Goal: Information Seeking & Learning: Learn about a topic

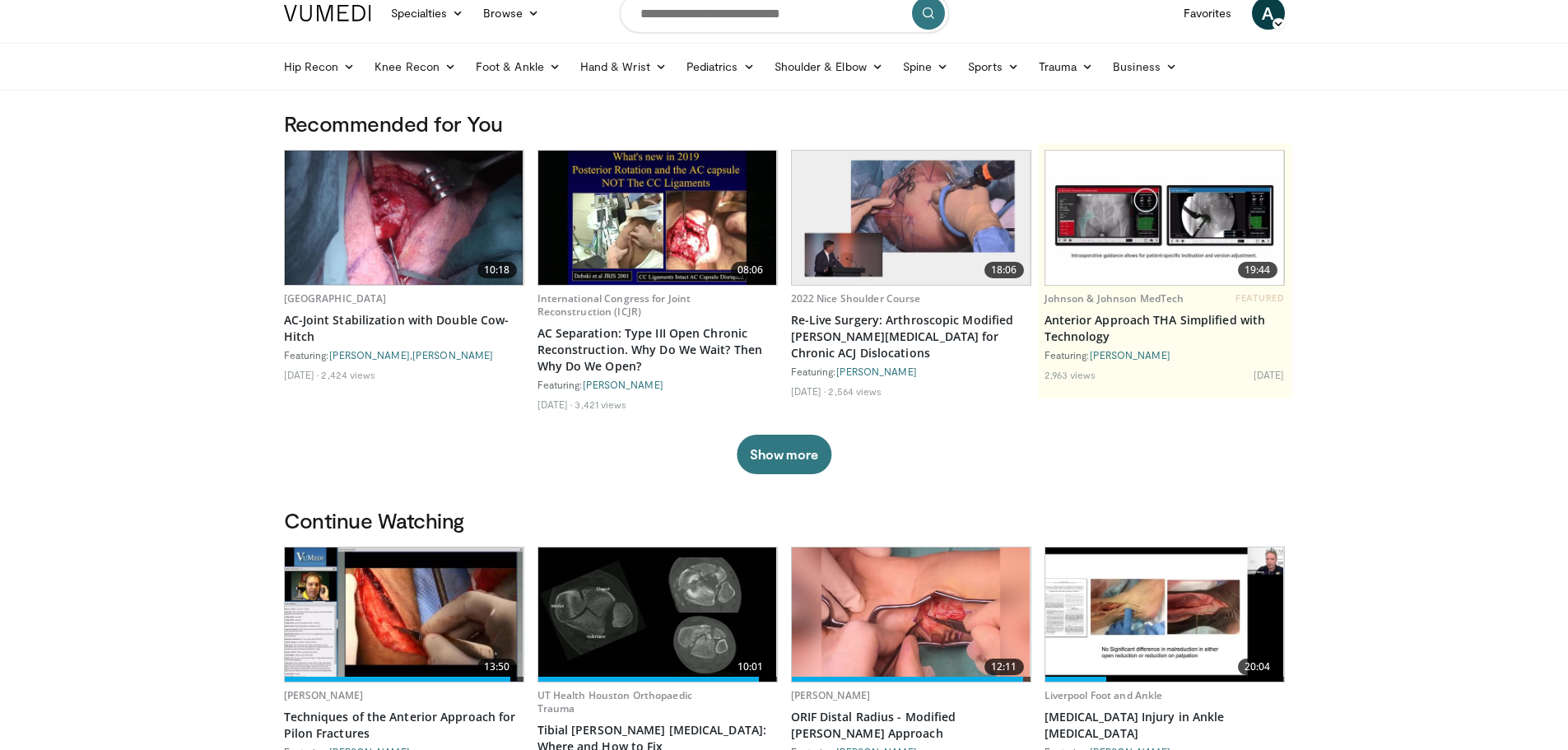
scroll to position [330, 0]
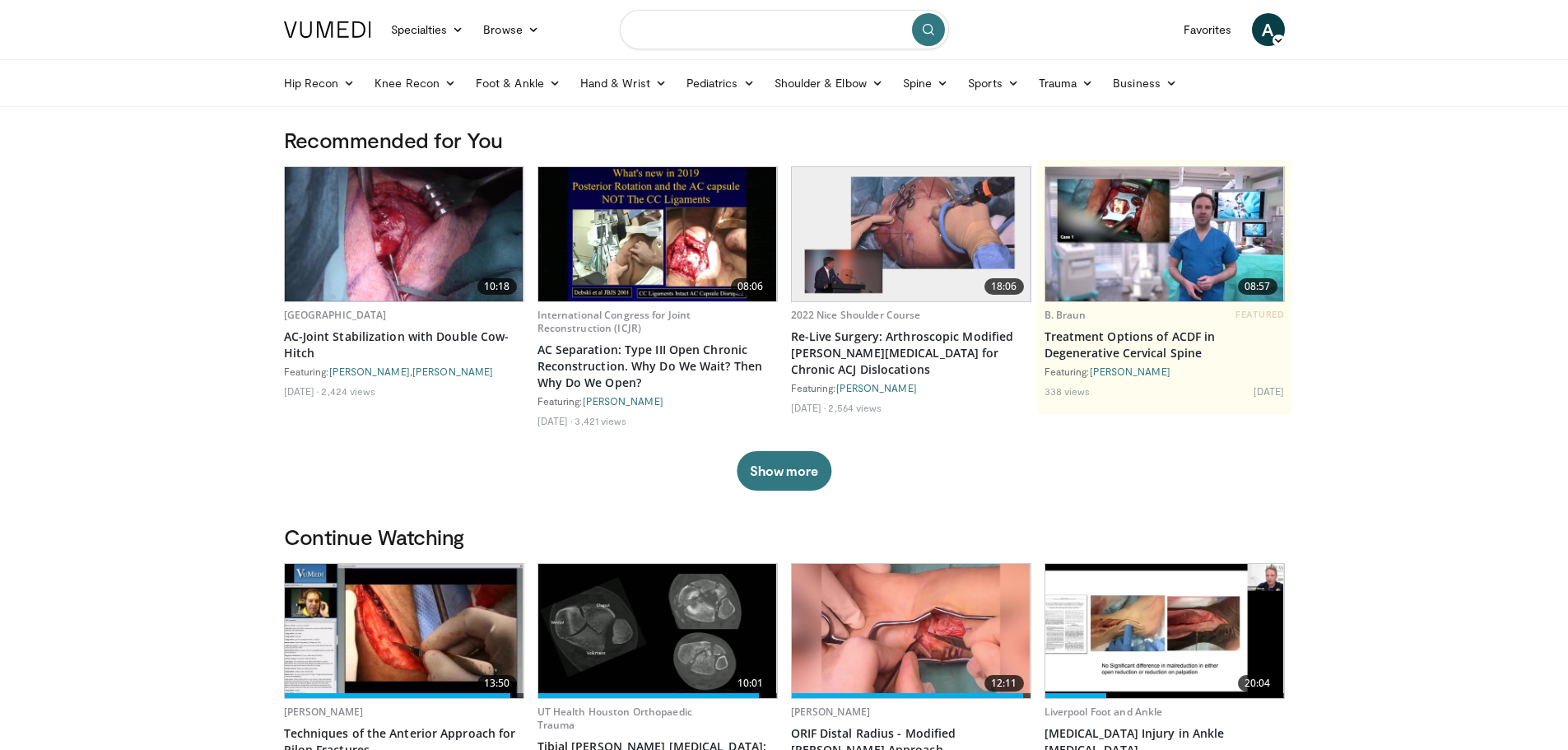
click at [694, 36] on input "Search topics, interventions" at bounding box center [784, 29] width 330 height 40
type input "**********"
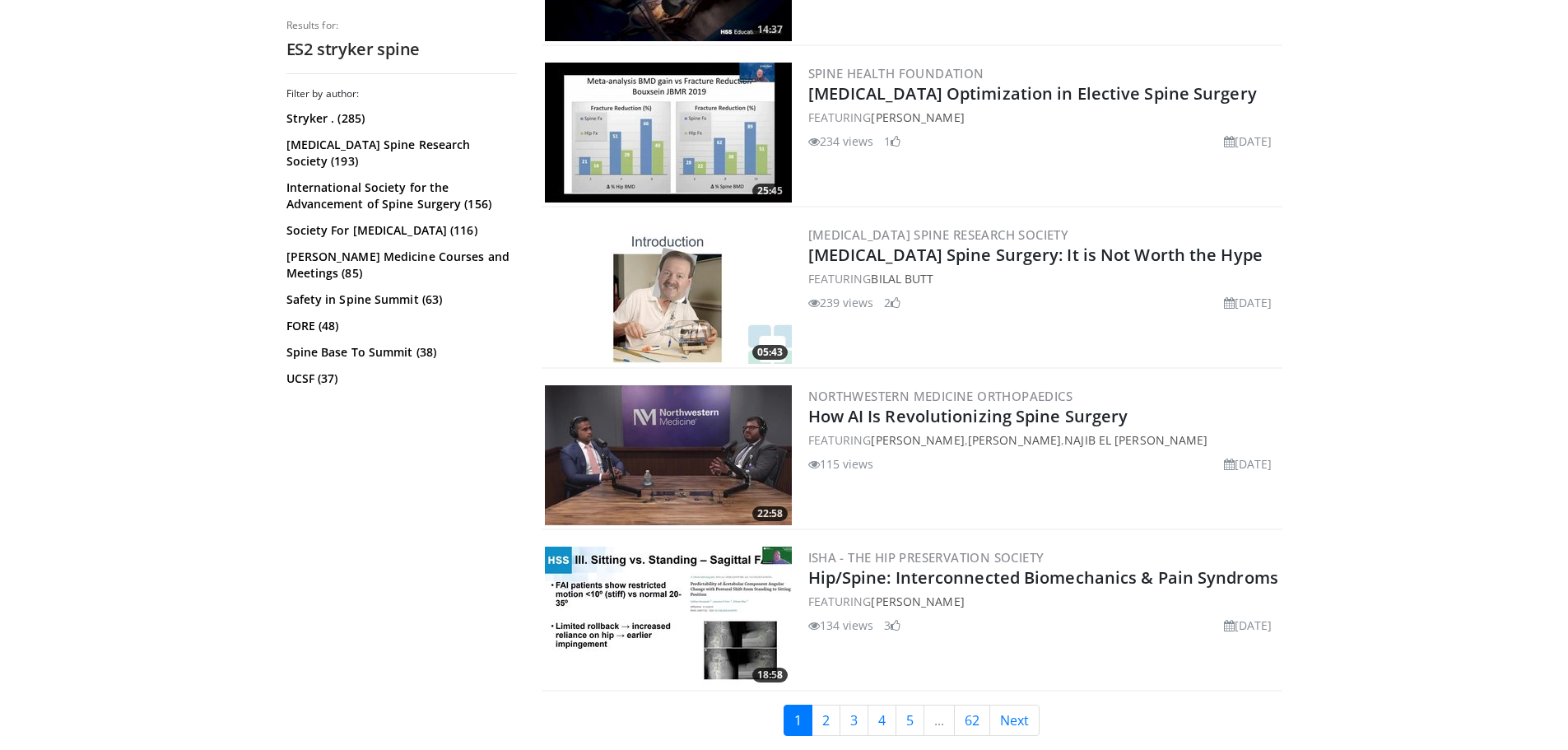
scroll to position [3836, 0]
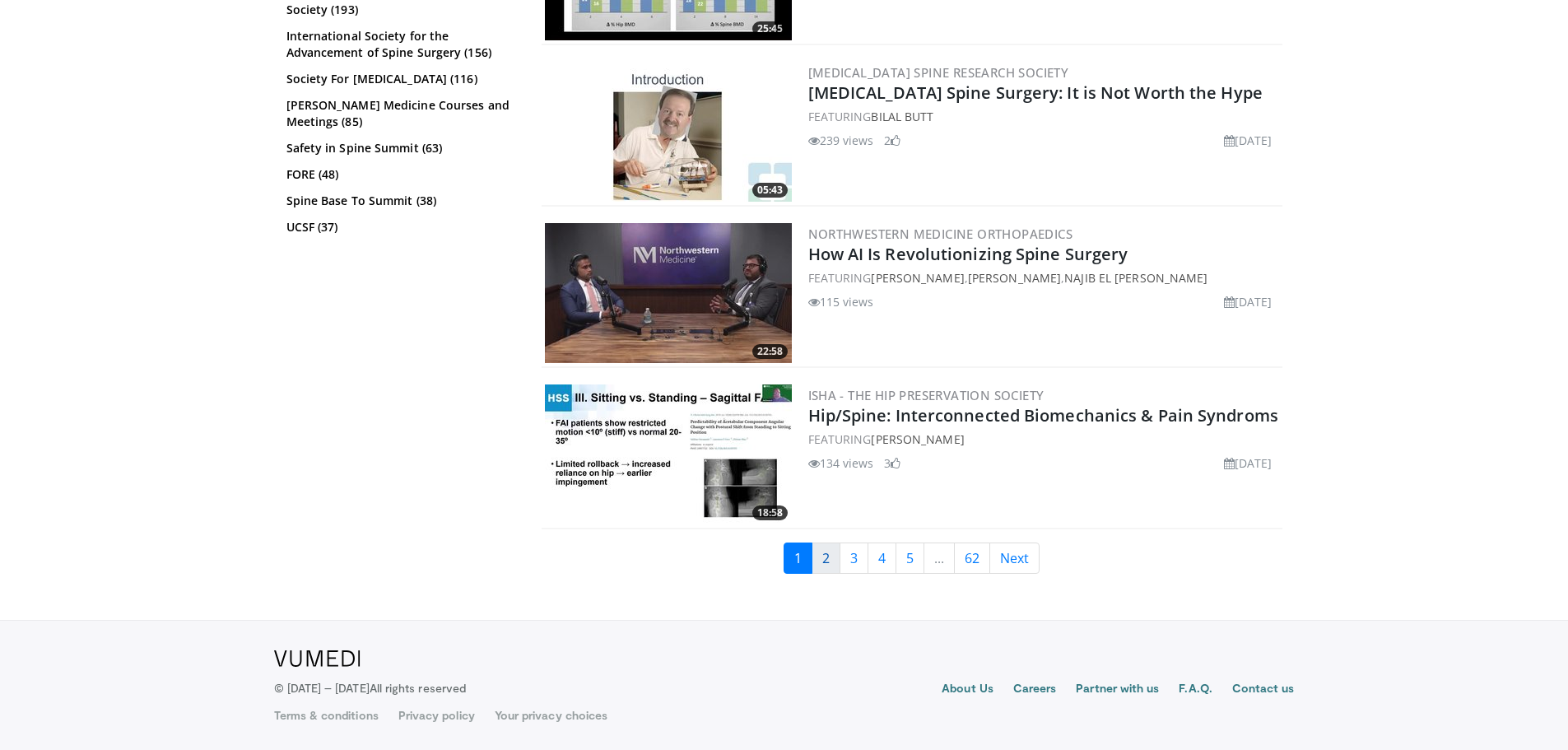
click at [832, 548] on link "2" at bounding box center [826, 558] width 29 height 31
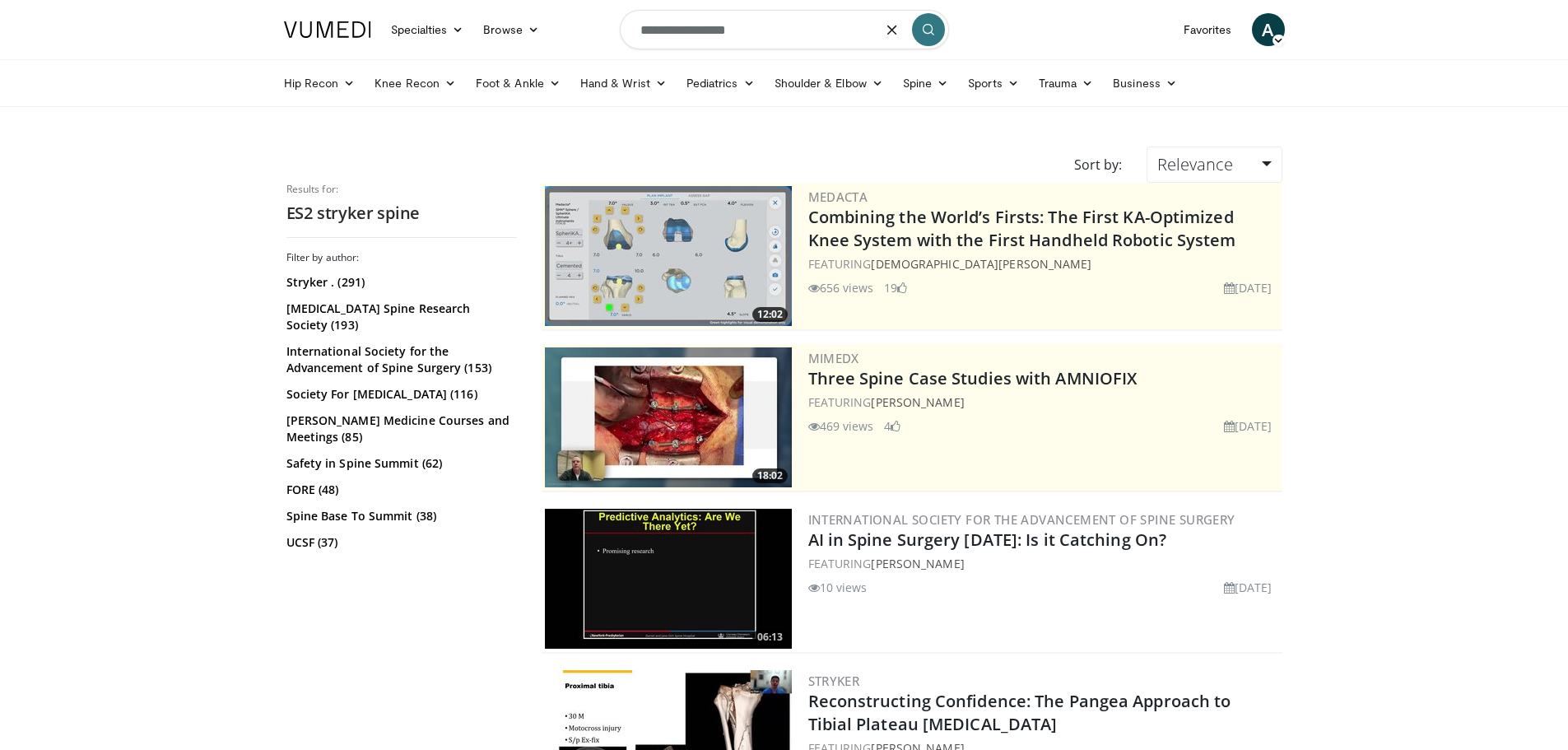
drag, startPoint x: 671, startPoint y: 30, endPoint x: 762, endPoint y: 42, distance: 91.8
click at [762, 42] on input "**********" at bounding box center [784, 29] width 330 height 40
type input "**********"
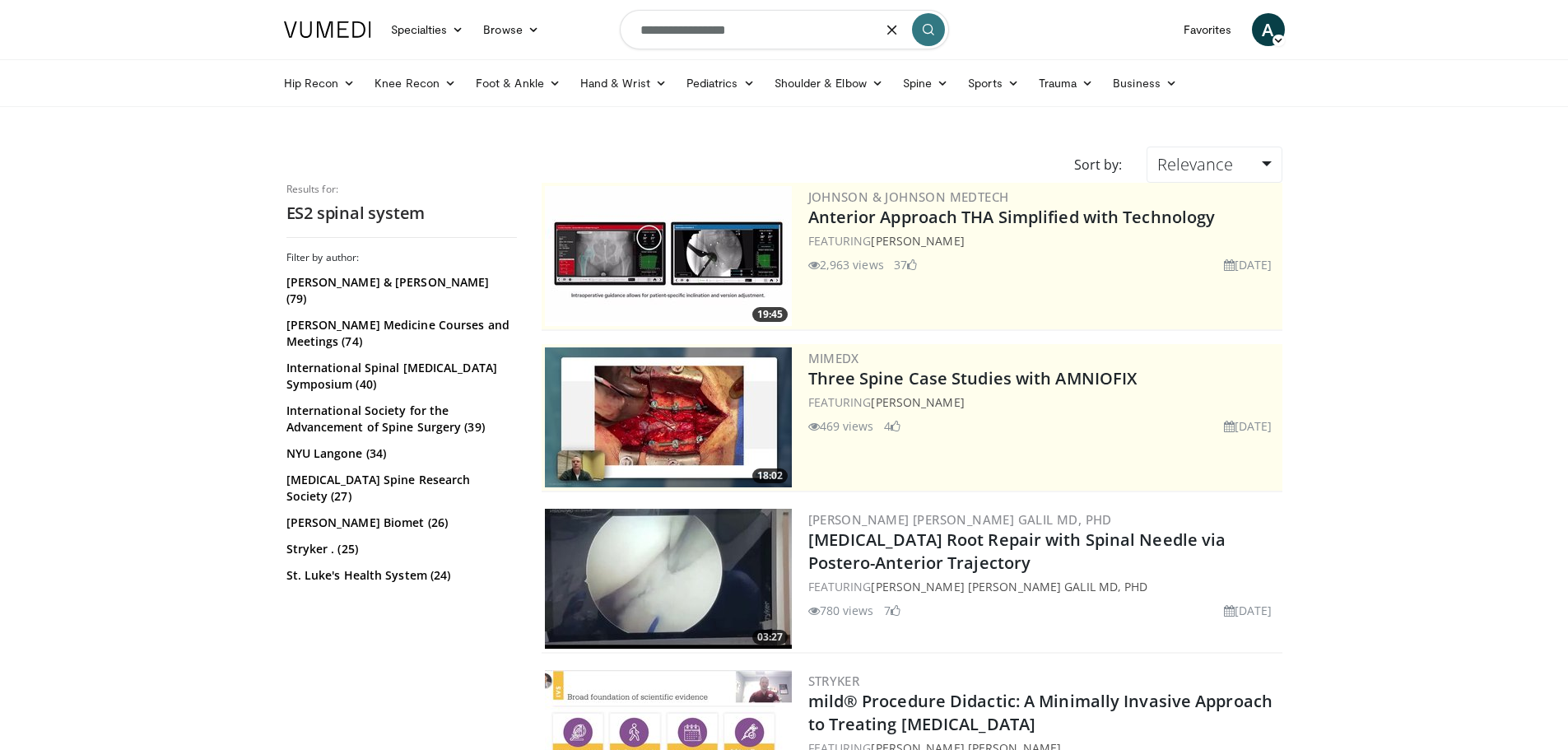
drag, startPoint x: 759, startPoint y: 39, endPoint x: 593, endPoint y: 26, distance: 166.5
click at [593, 26] on nav "Specialties Adult & Family Medicine Allergy, Asthma, Immunology Anesthesiology …" at bounding box center [784, 29] width 1020 height 59
type input "**********"
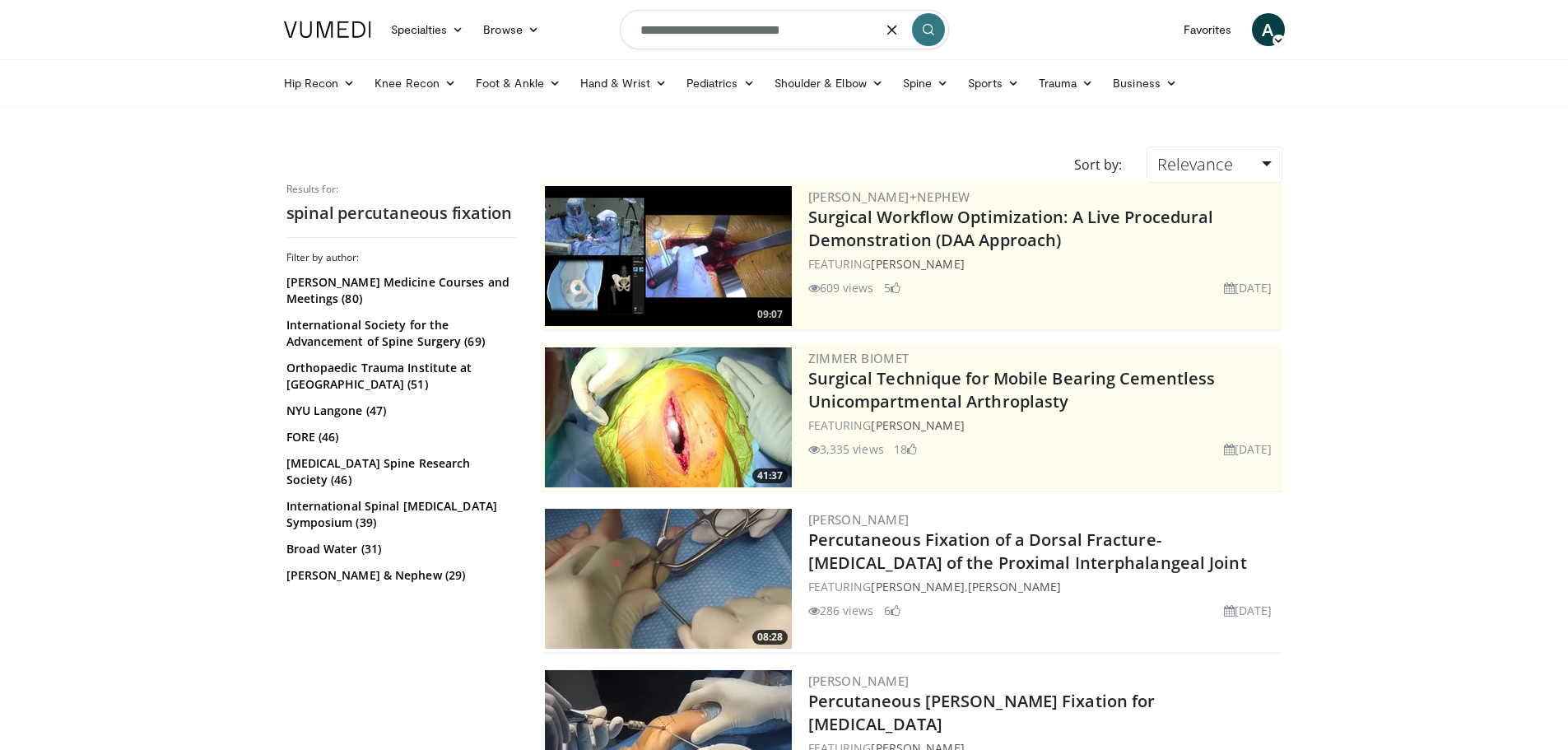
drag, startPoint x: 815, startPoint y: 32, endPoint x: 666, endPoint y: 34, distance: 149.0
click at [666, 34] on input "**********" at bounding box center [784, 29] width 330 height 40
type input "**********"
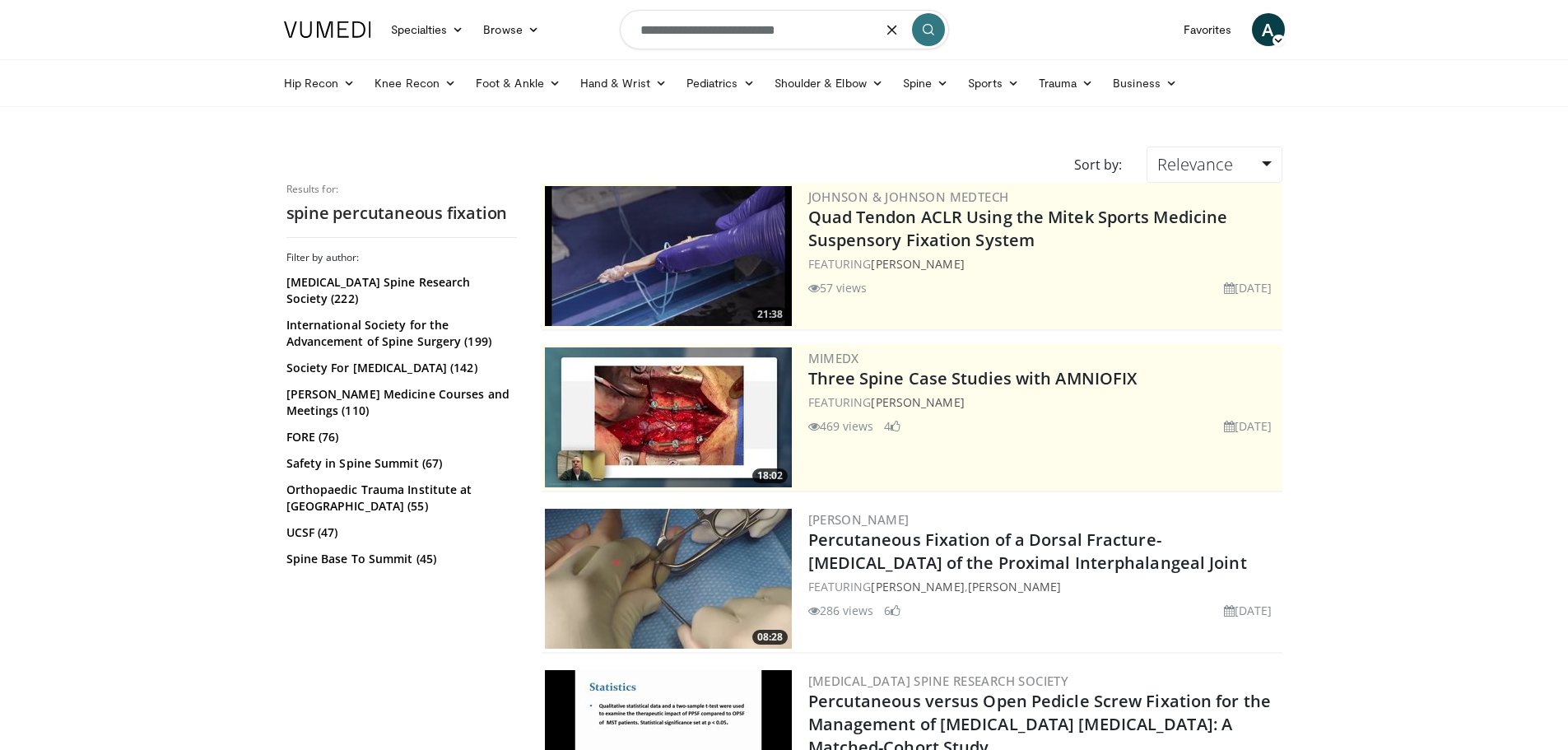
drag, startPoint x: 806, startPoint y: 32, endPoint x: 562, endPoint y: 3, distance: 245.7
click at [562, 3] on nav "Specialties Adult & Family Medicine Allergy, Asthma, Immunology Anesthesiology …" at bounding box center [784, 29] width 1020 height 59
type input "**********"
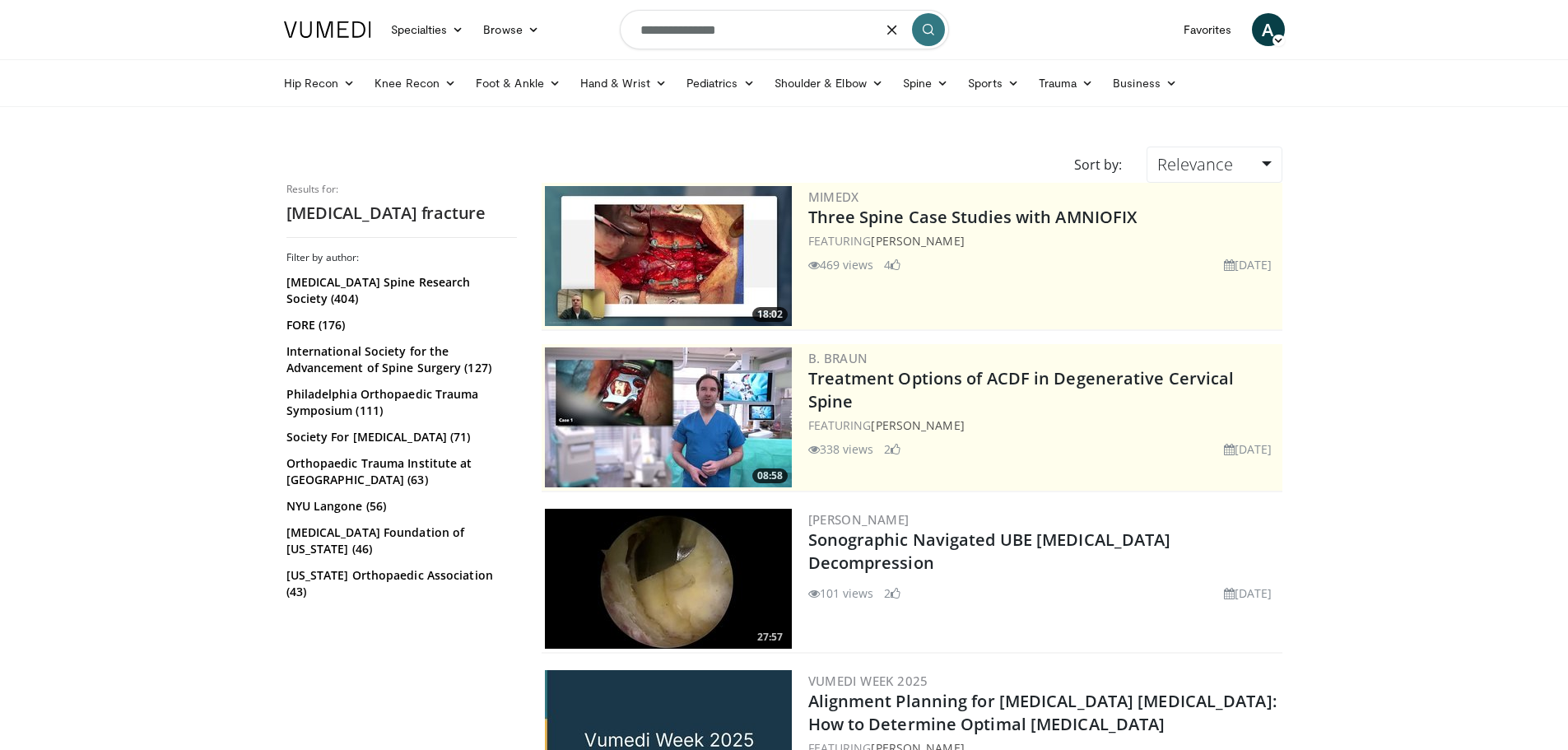
drag, startPoint x: 735, startPoint y: 40, endPoint x: 596, endPoint y: 20, distance: 140.4
click at [596, 20] on nav "Specialties Adult & Family Medicine Allergy, Asthma, Immunology Anesthesiology …" at bounding box center [784, 29] width 1020 height 59
type input "**********"
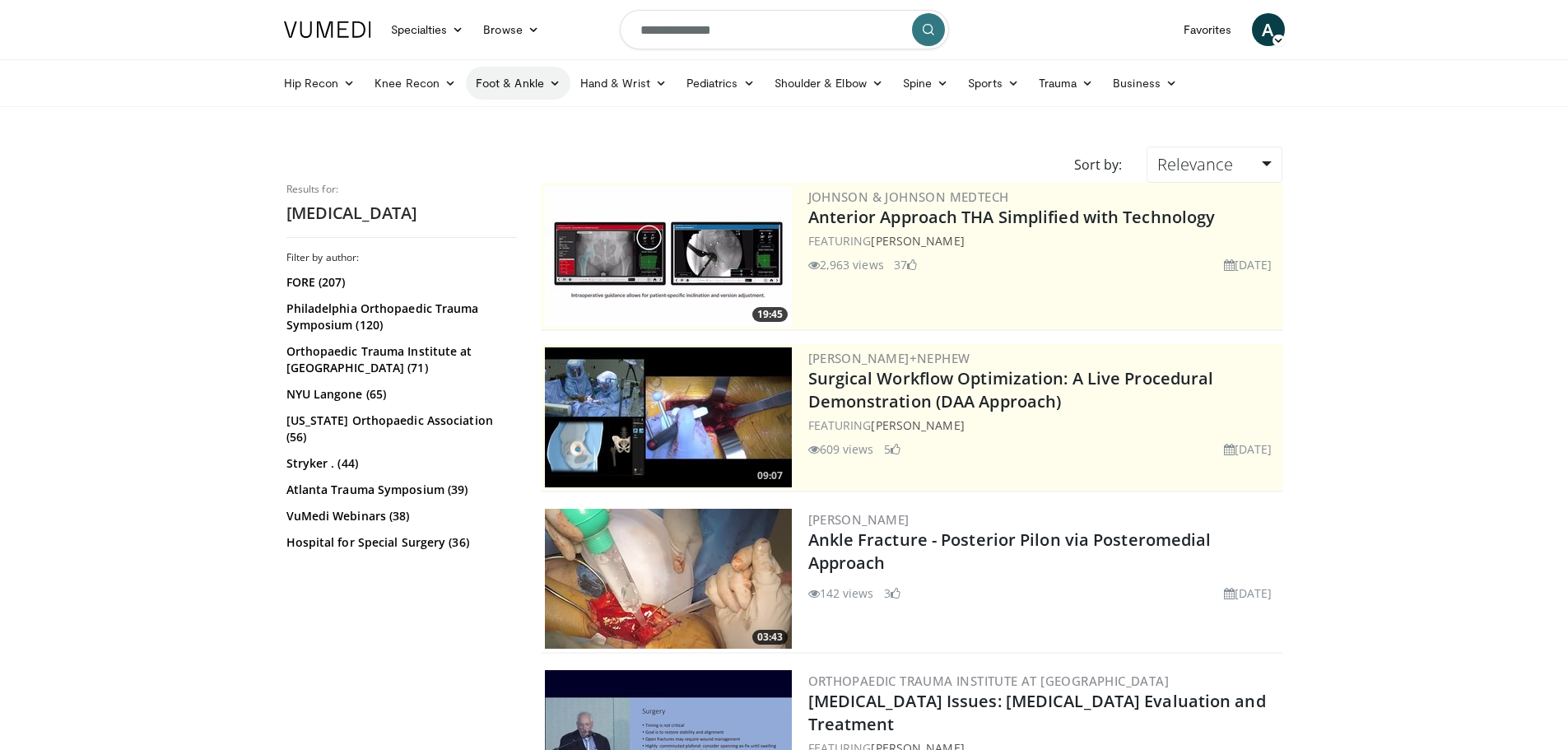
click at [521, 79] on link "Foot & Ankle" at bounding box center [517, 84] width 104 height 33
click at [513, 195] on link "Ankle" at bounding box center [564, 200] width 196 height 26
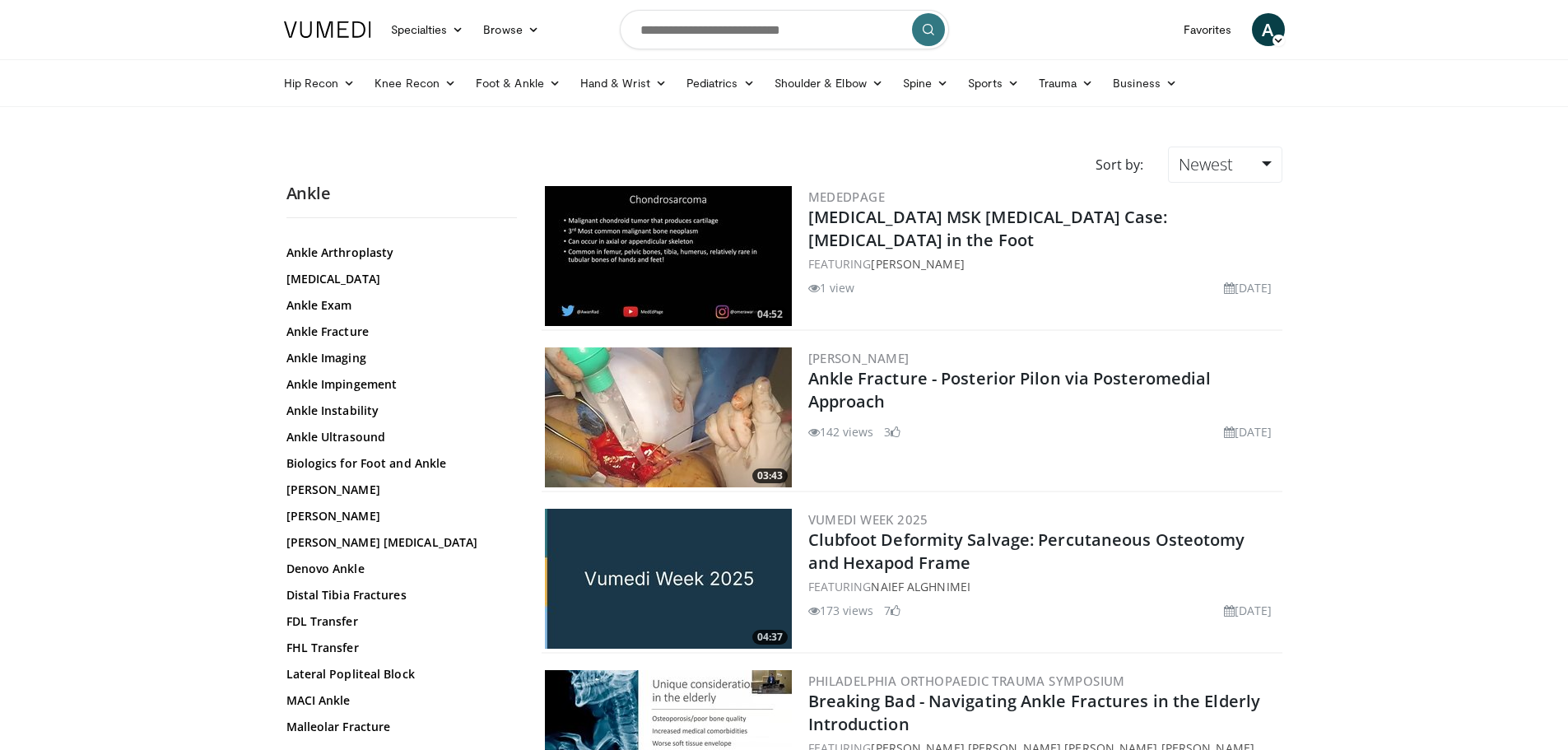
scroll to position [164, 0]
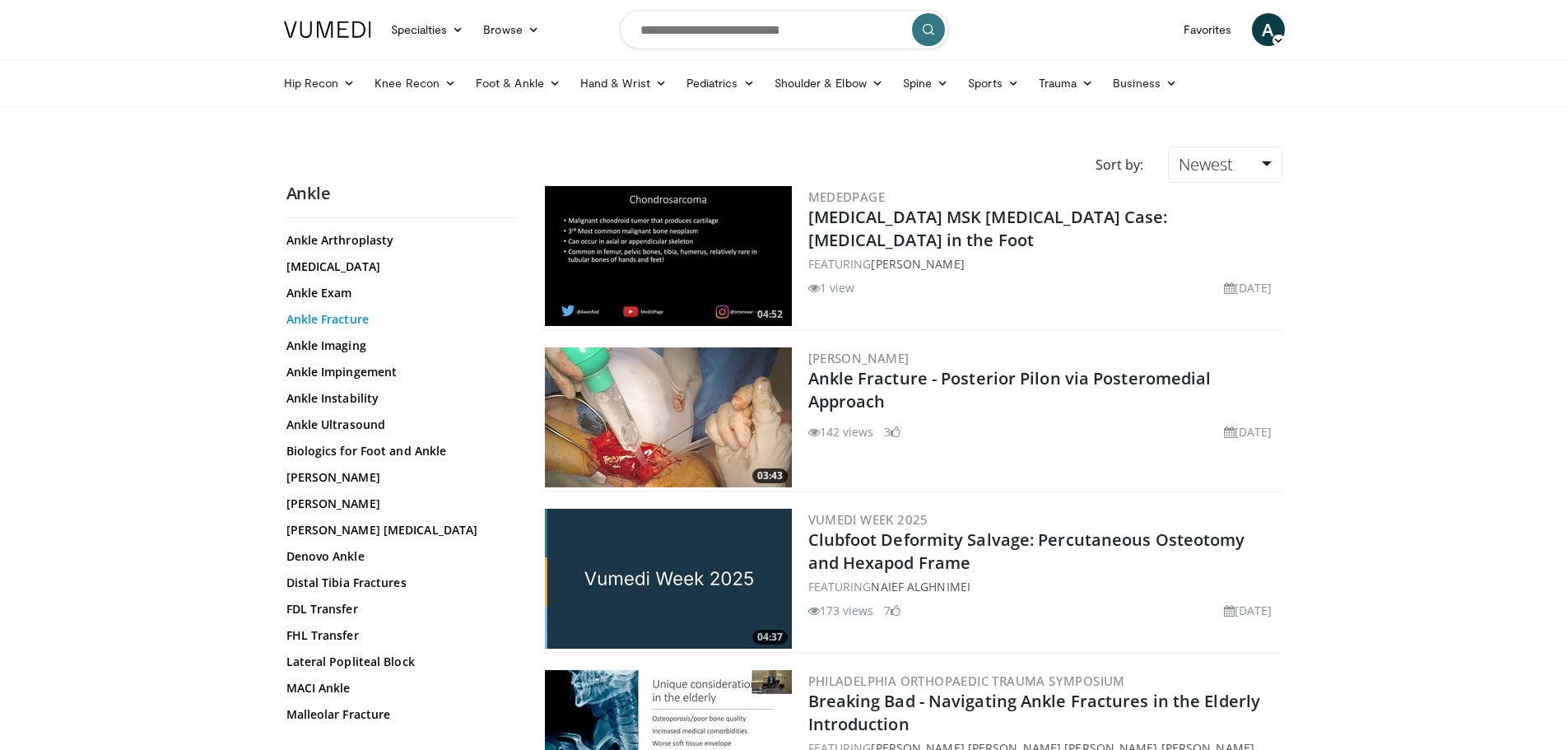
click at [347, 319] on link "Ankle Fracture" at bounding box center [398, 319] width 222 height 17
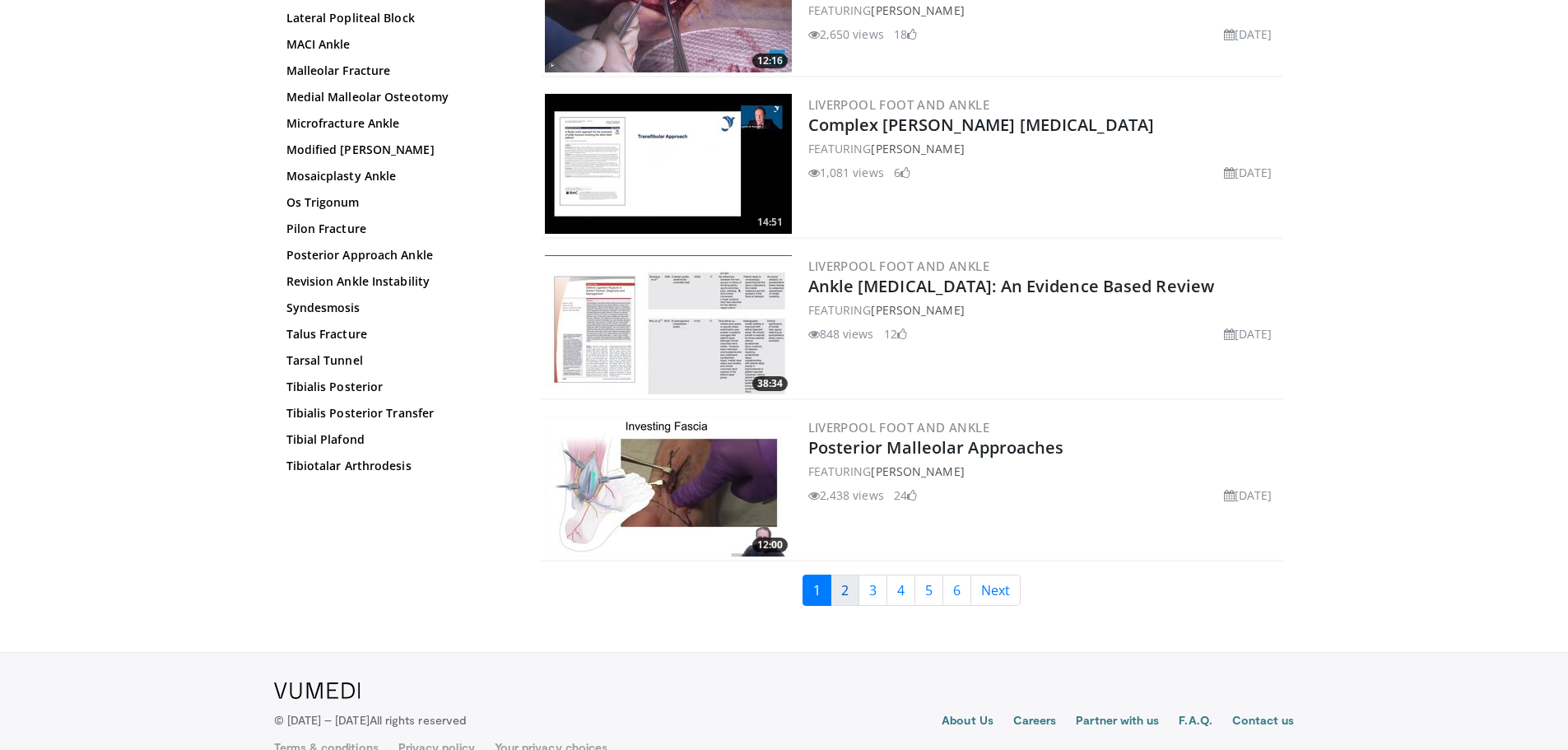
click at [844, 575] on link "2" at bounding box center [845, 590] width 29 height 31
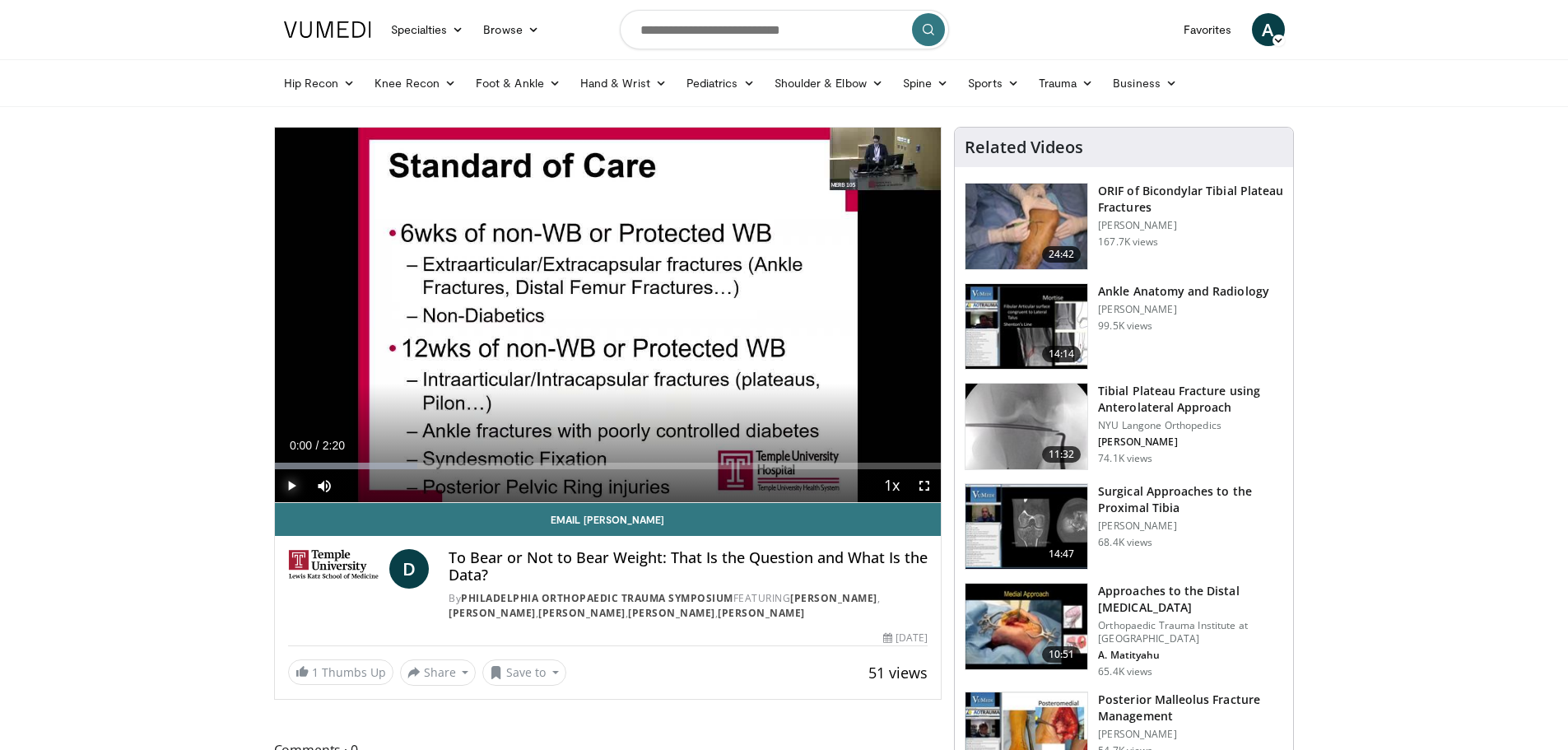
click at [296, 479] on span "Video Player" at bounding box center [292, 485] width 33 height 33
click at [917, 484] on span "Video Player" at bounding box center [924, 485] width 33 height 33
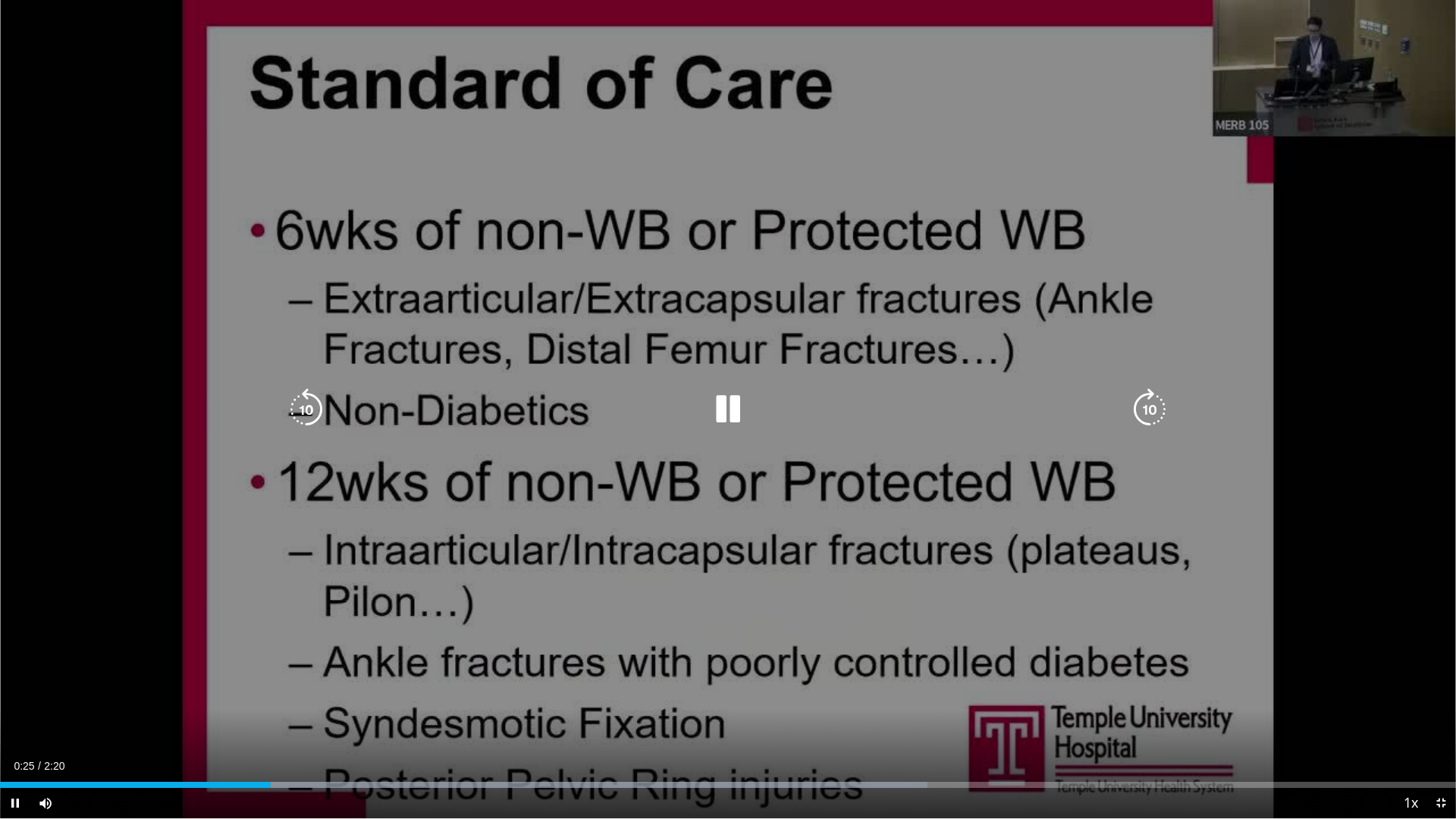
click at [717, 417] on icon "Video Player" at bounding box center [728, 409] width 42 height 42
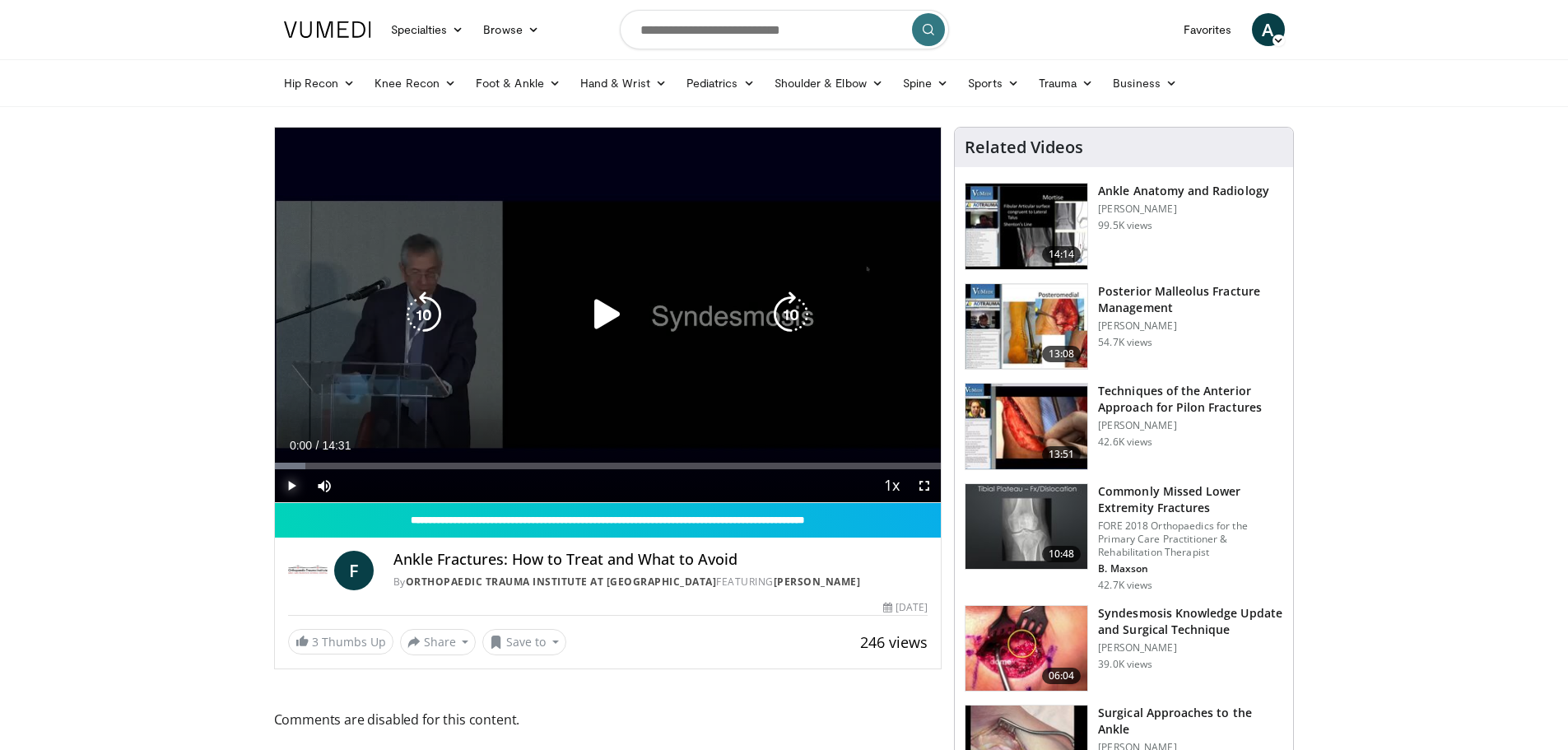
click at [288, 490] on span "Video Player" at bounding box center [292, 485] width 33 height 33
drag, startPoint x: 928, startPoint y: 490, endPoint x: 928, endPoint y: 590, distance: 100.0
click at [928, 490] on span "Video Player" at bounding box center [924, 485] width 33 height 33
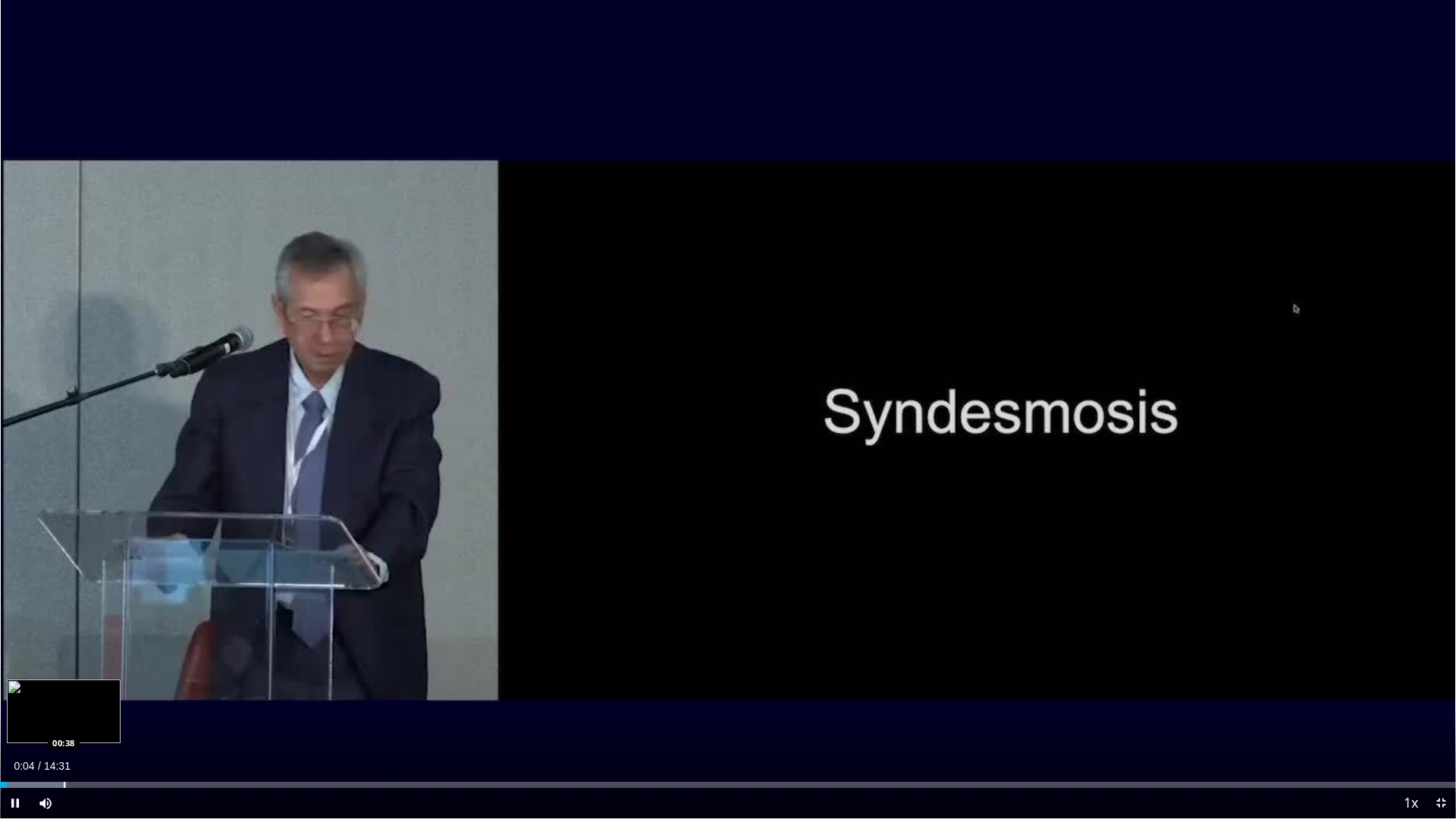
click at [64, 690] on div "Loaded : 4.57% 00:04 00:38" at bounding box center [728, 780] width 1456 height 14
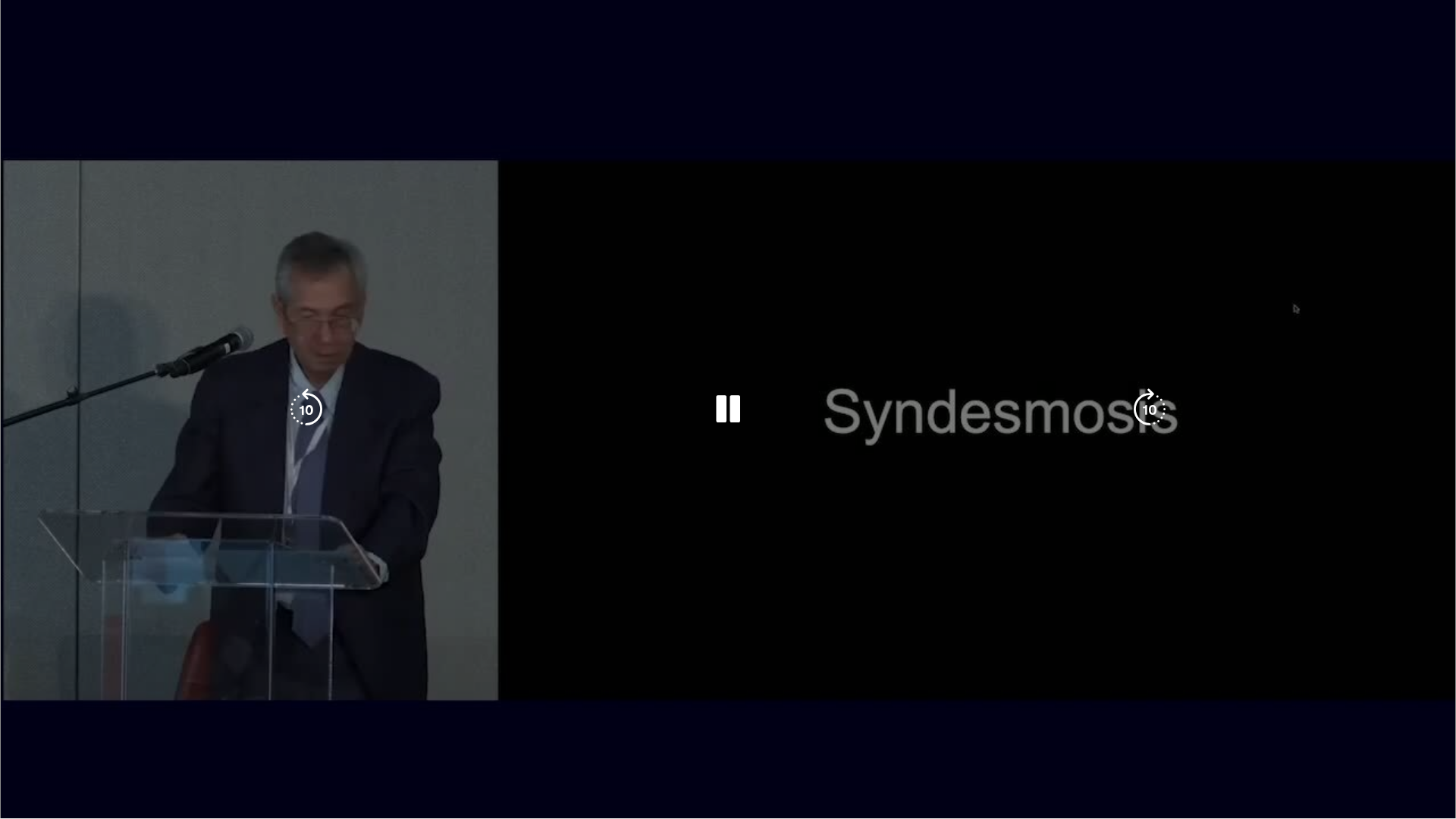
click at [86, 690] on div "Loaded : 4.57% 00:38 00:38" at bounding box center [728, 815] width 1456 height 6
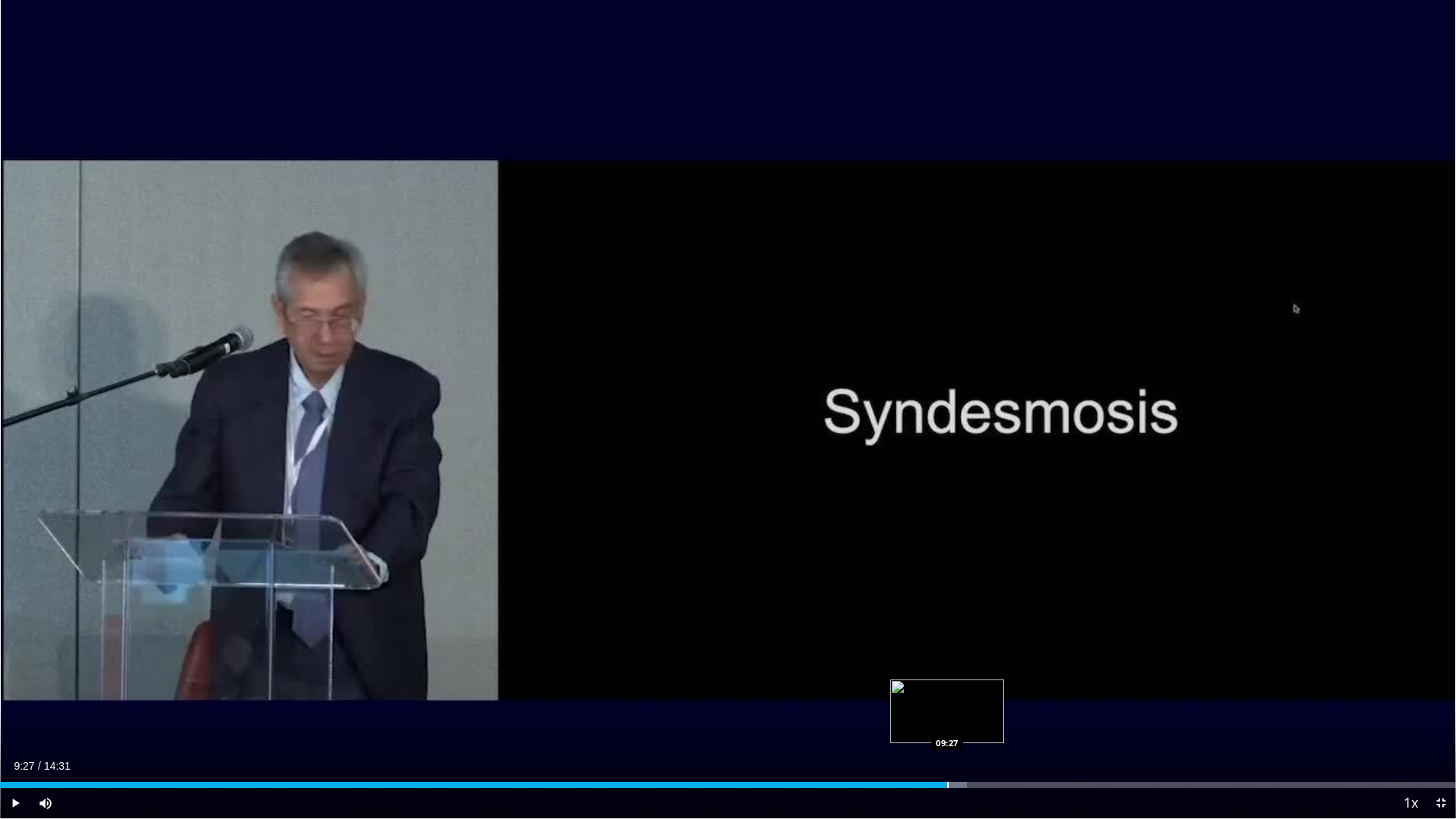
click at [947, 690] on div "Loaded : 66.43% 08:31 09:27" at bounding box center [728, 780] width 1456 height 14
click at [1432, 690] on span "Video Player" at bounding box center [1441, 803] width 30 height 30
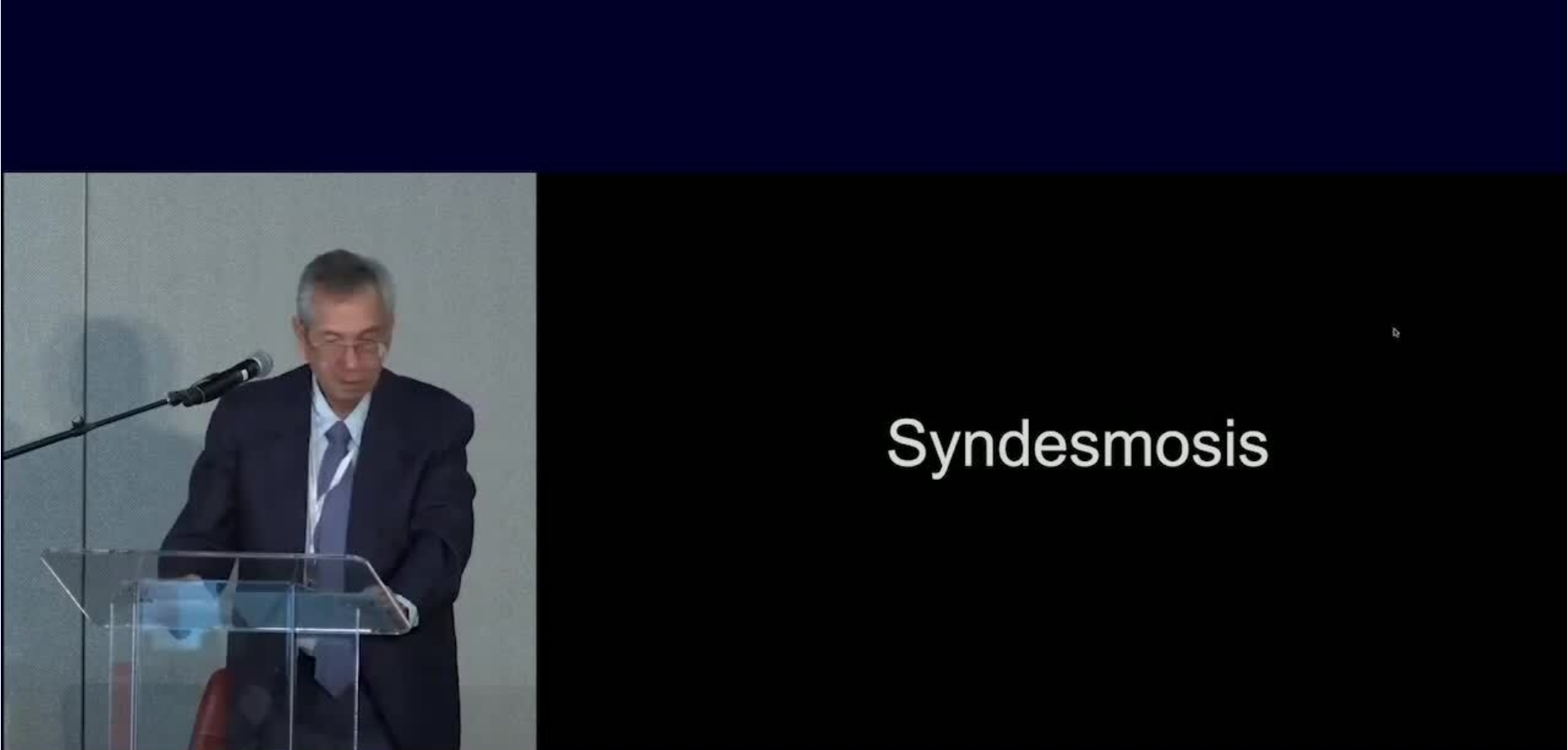
scroll to position [494, 0]
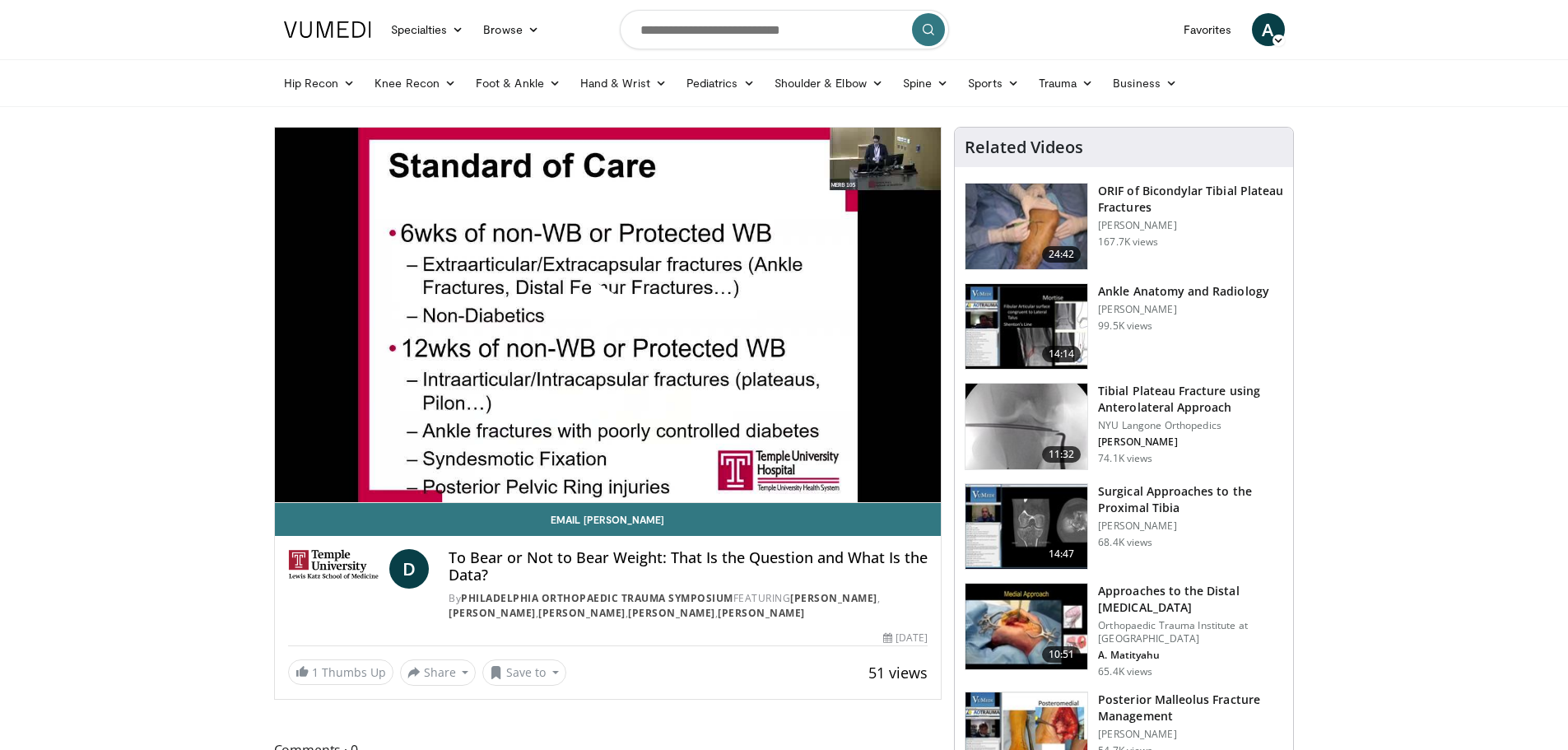
click at [608, 314] on span "Video Player" at bounding box center [608, 314] width 0 height 0
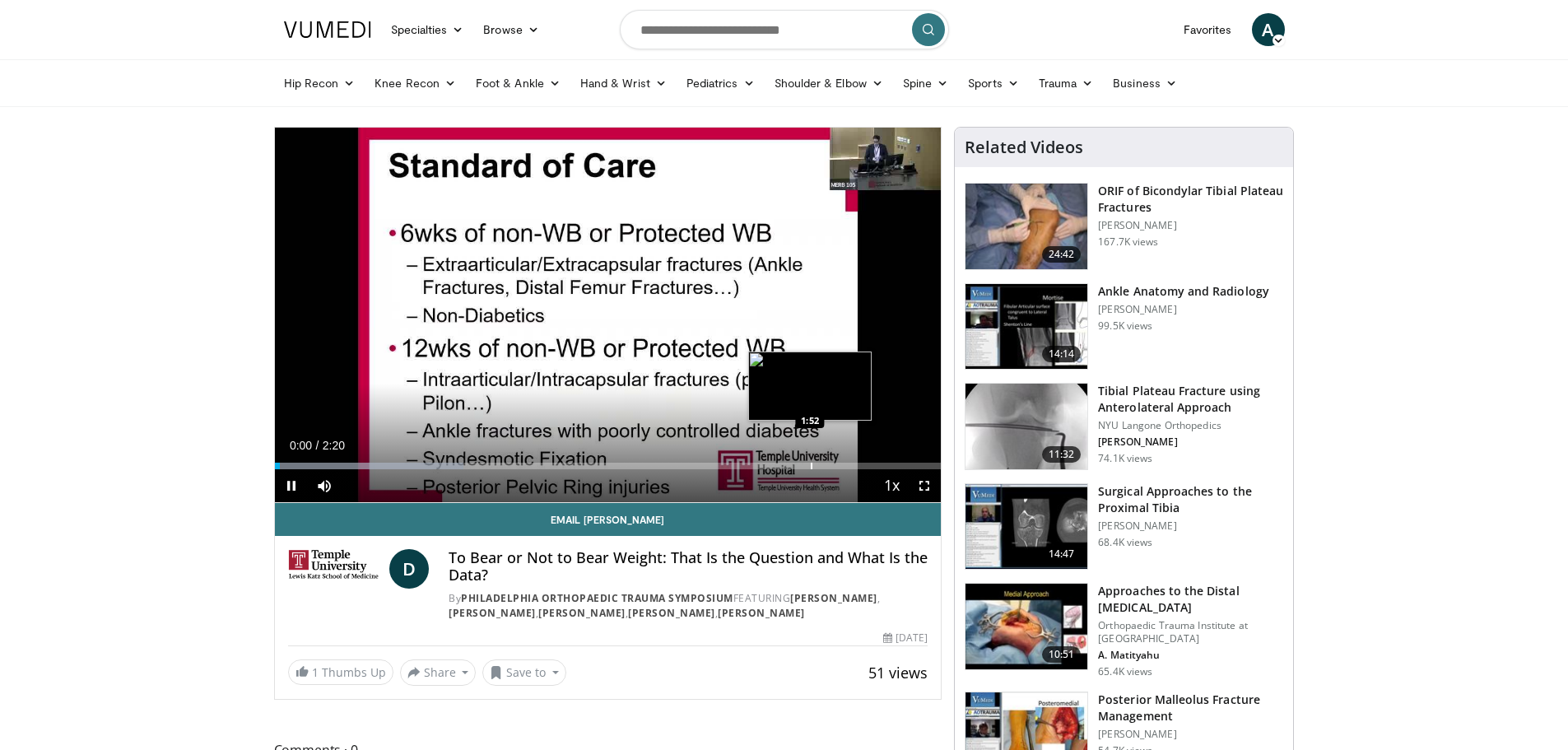
click at [811, 466] on div "Progress Bar" at bounding box center [812, 466] width 2 height 7
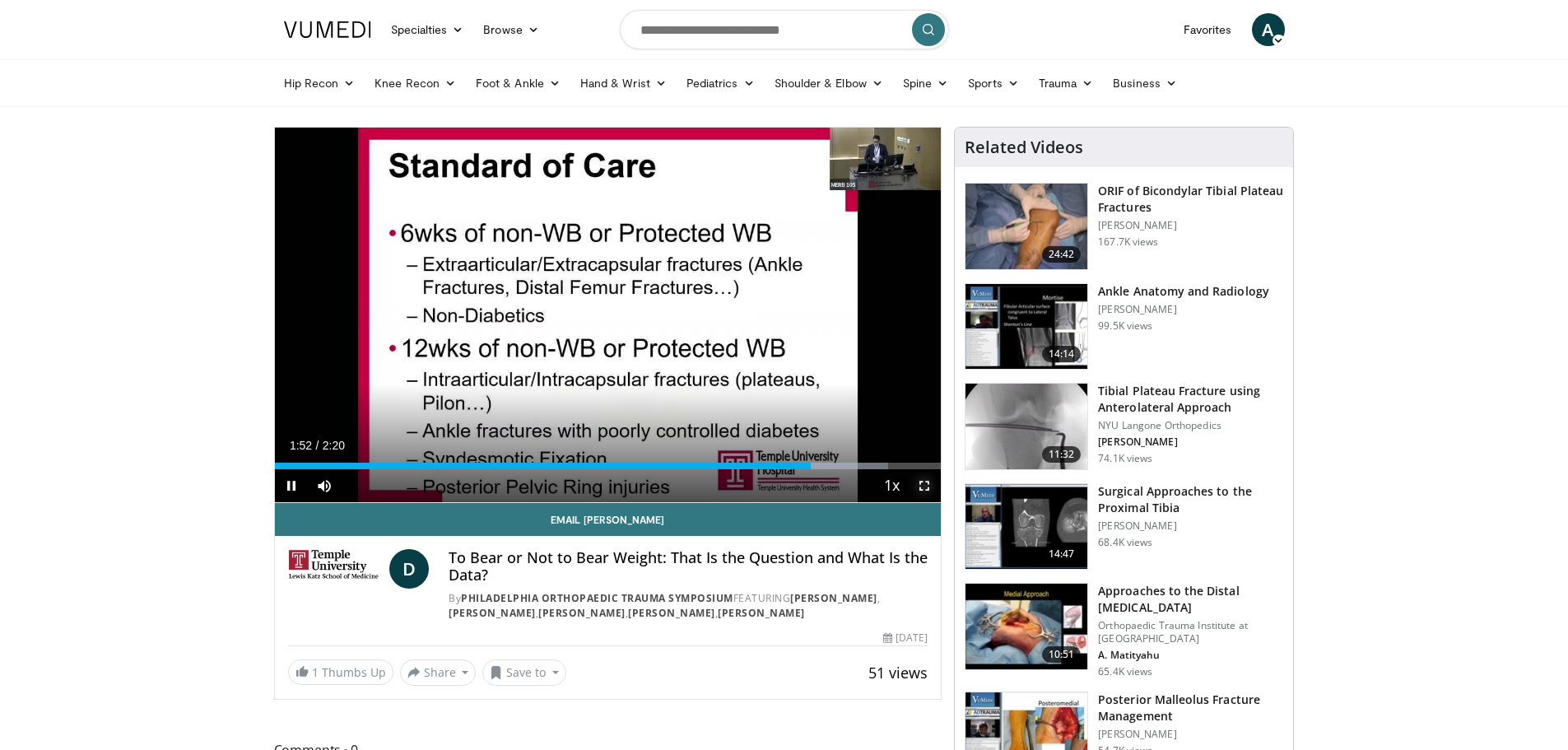
click at [924, 491] on span "Video Player" at bounding box center [924, 485] width 33 height 33
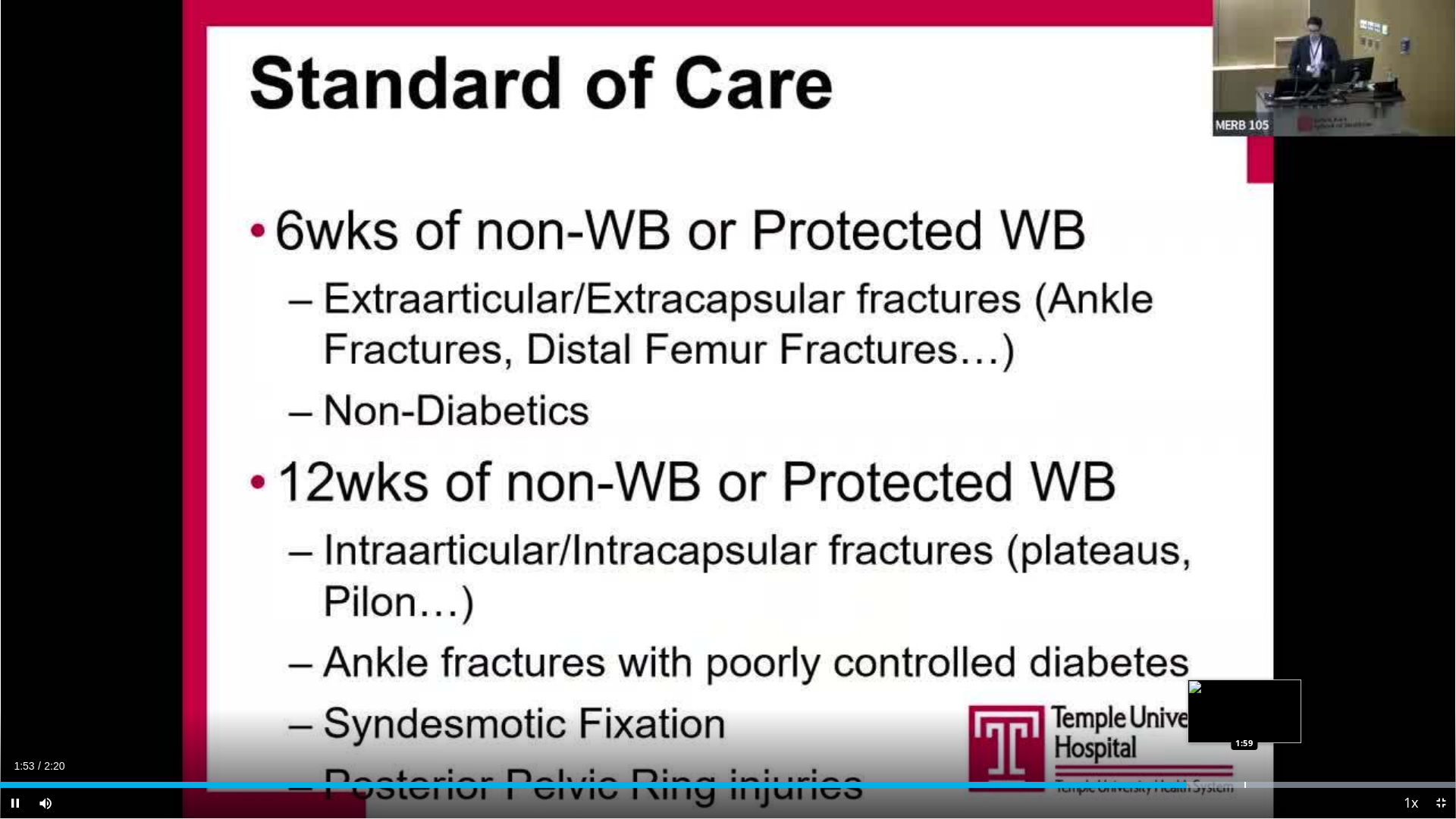
click at [1245, 690] on div "Loaded : 100.00% 1:54 1:59" at bounding box center [728, 780] width 1456 height 14
click at [1261, 690] on div "Progress Bar" at bounding box center [1261, 785] width 2 height 6
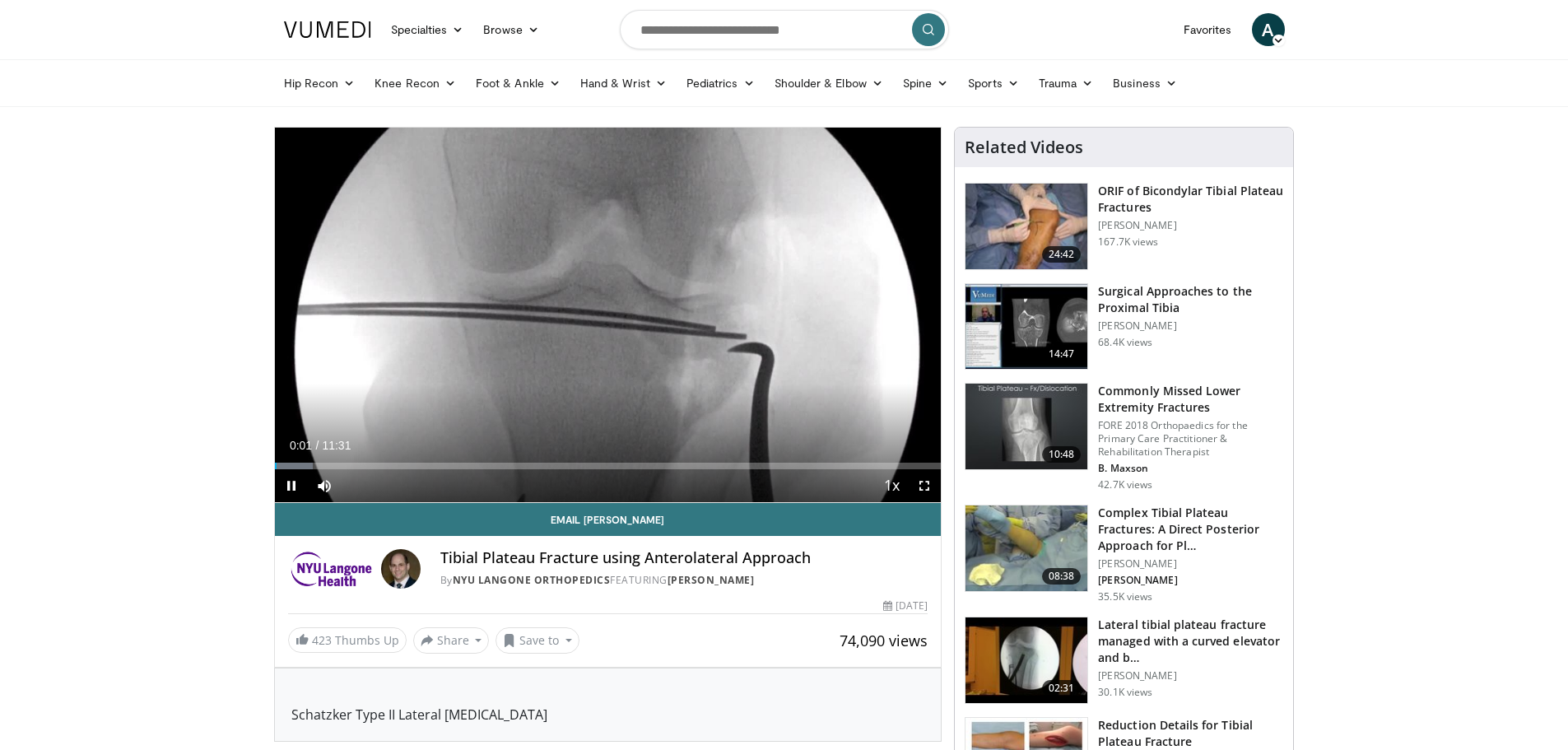
click at [1122, 207] on h3 "ORIF of Bicondylar Tibial Plateau Fractures" at bounding box center [1191, 199] width 185 height 33
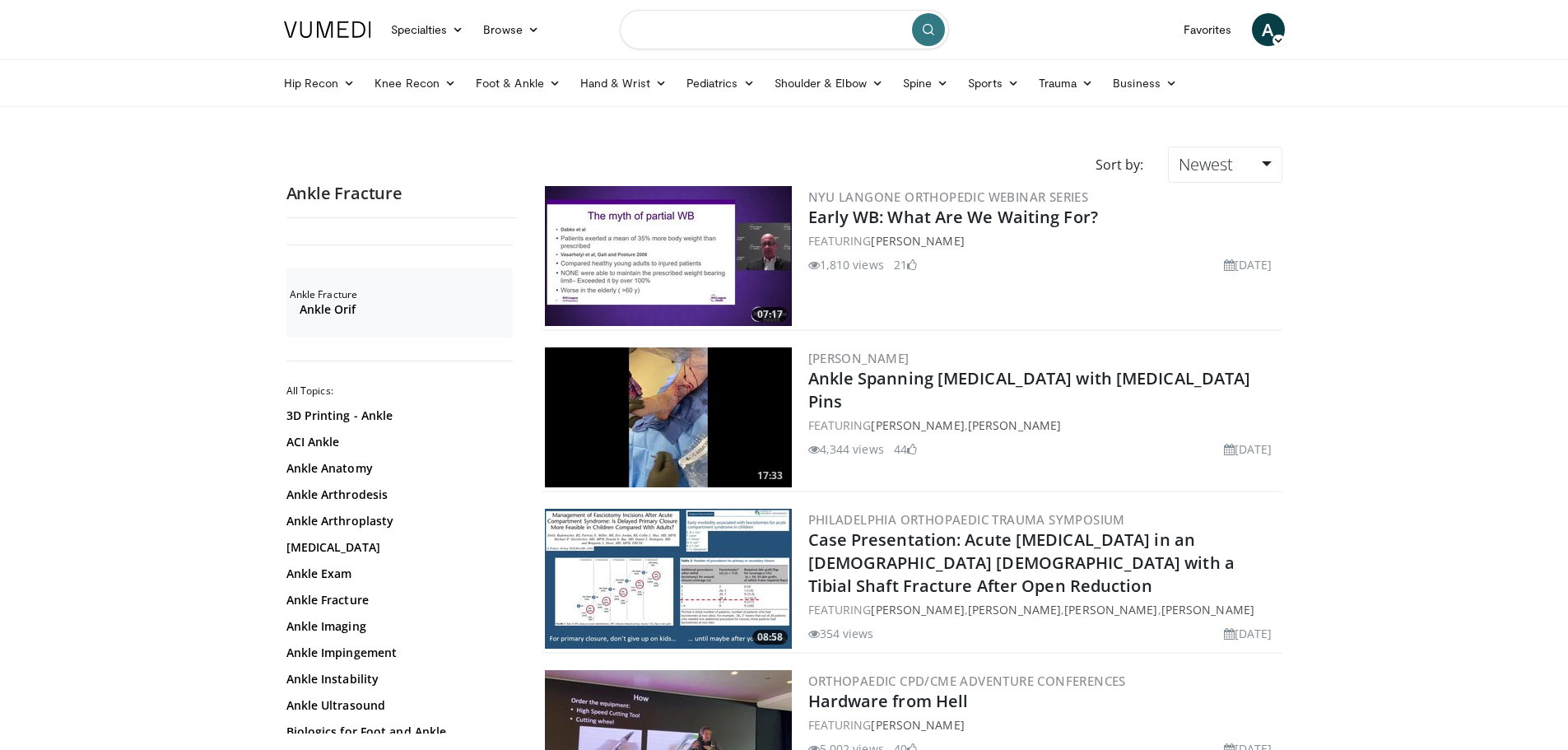
click at [651, 26] on input "Search topics, interventions" at bounding box center [784, 29] width 330 height 40
type input "**********"
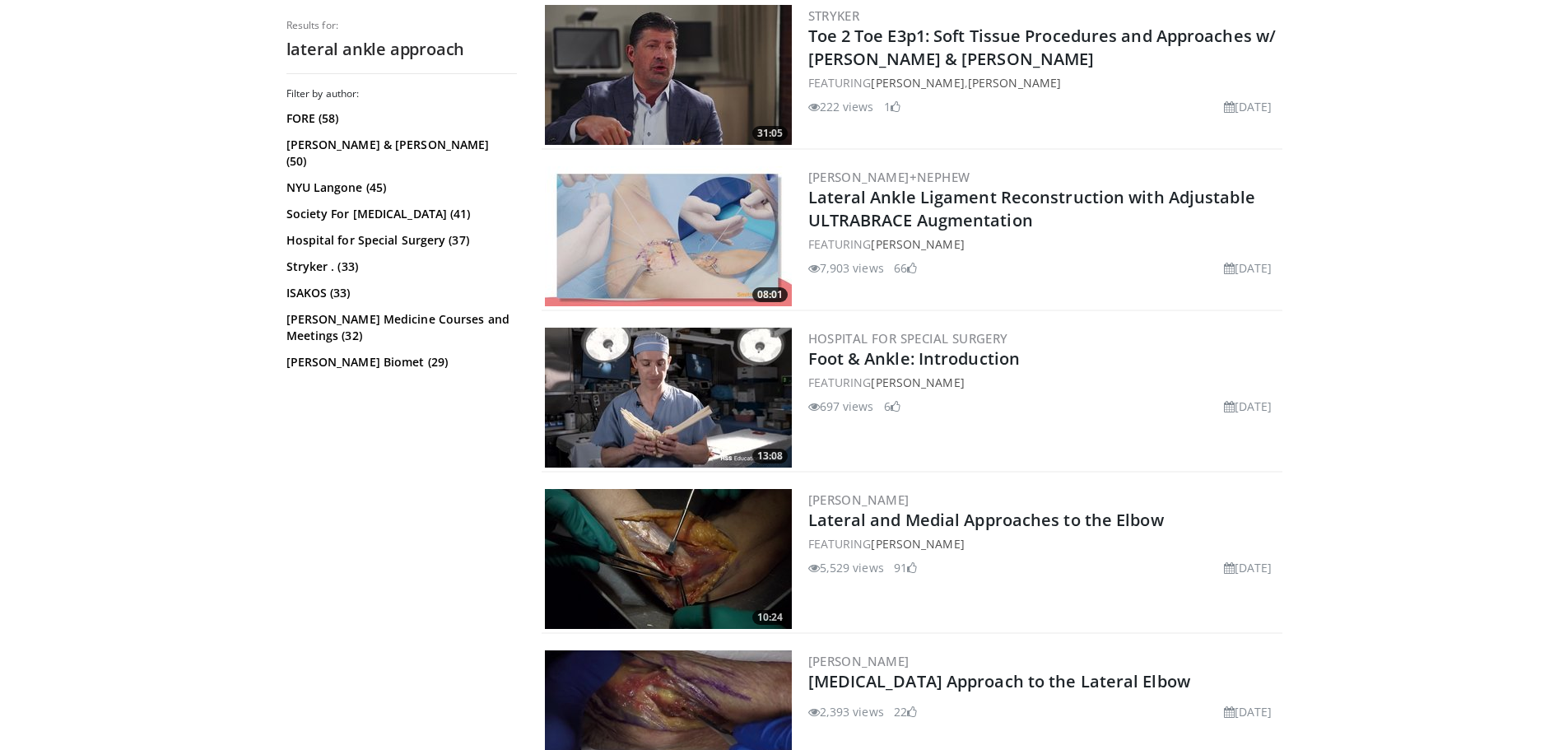
scroll to position [1976, 0]
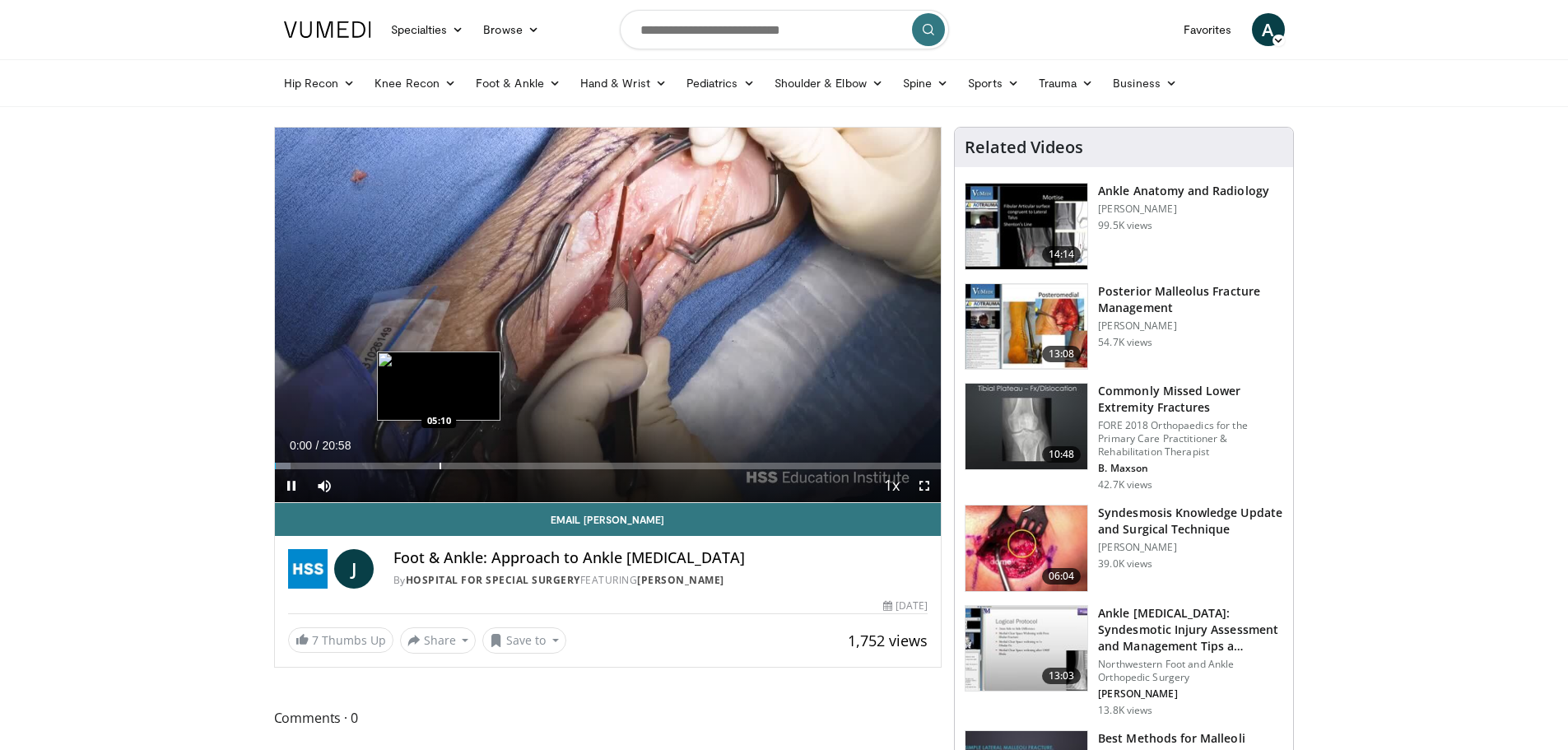
click at [439, 460] on div "Loaded : 2.39% 00:00 05:10" at bounding box center [608, 461] width 666 height 16
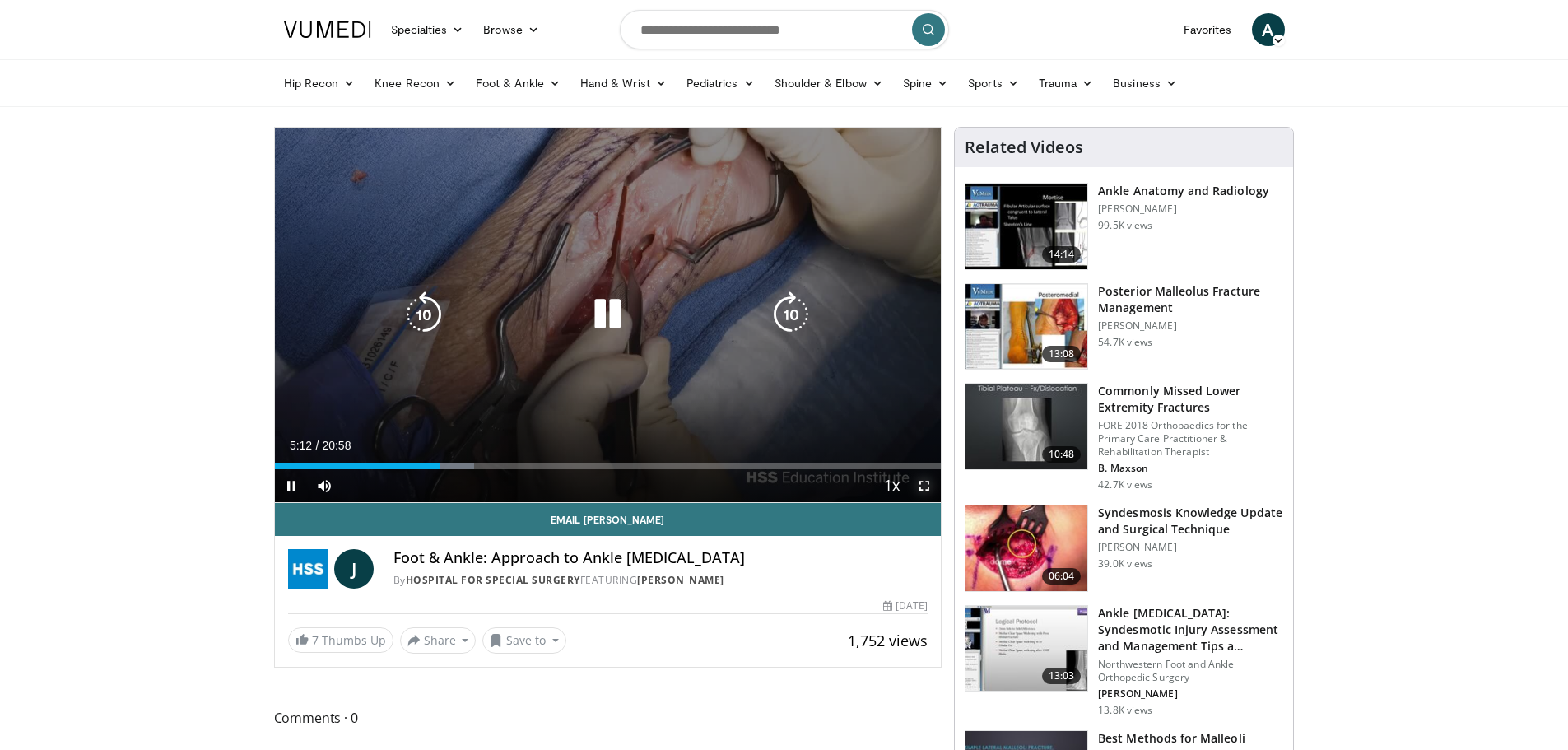
drag, startPoint x: 922, startPoint y: 490, endPoint x: 922, endPoint y: 589, distance: 99.0
click at [922, 490] on span "Video Player" at bounding box center [924, 485] width 33 height 33
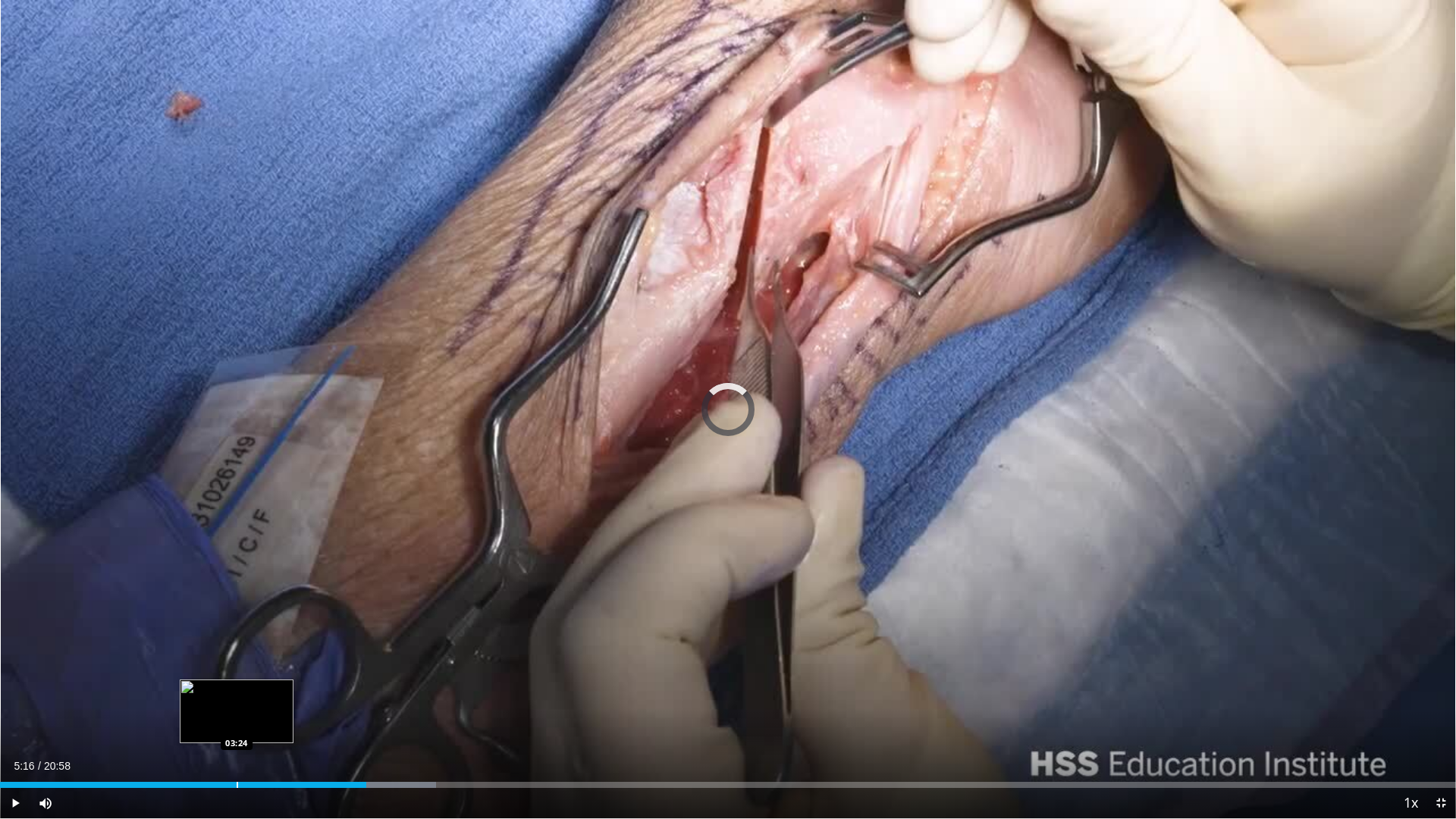
click at [237, 690] on div "Progress Bar" at bounding box center [237, 785] width 2 height 6
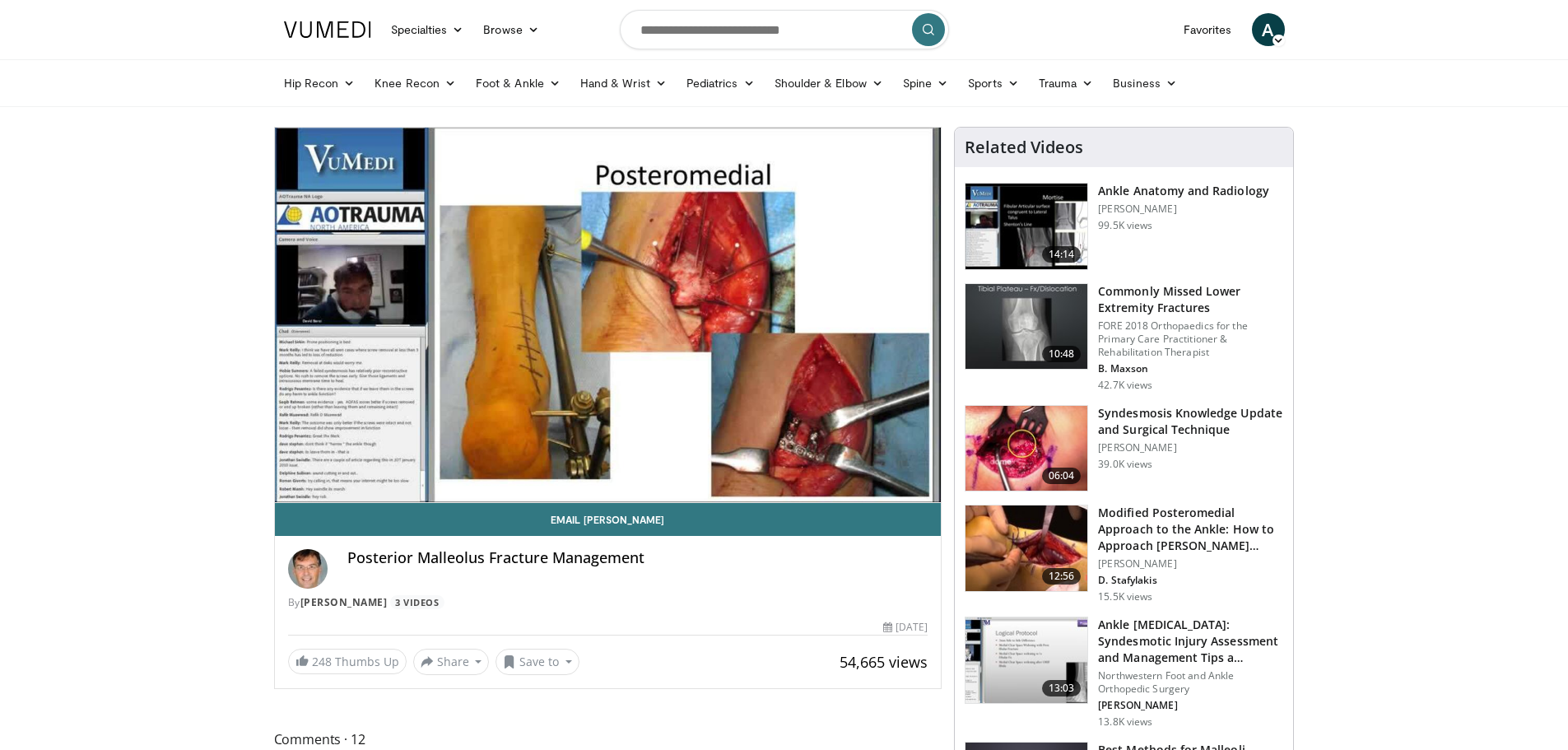
click at [1013, 240] on img at bounding box center [1026, 227] width 122 height 86
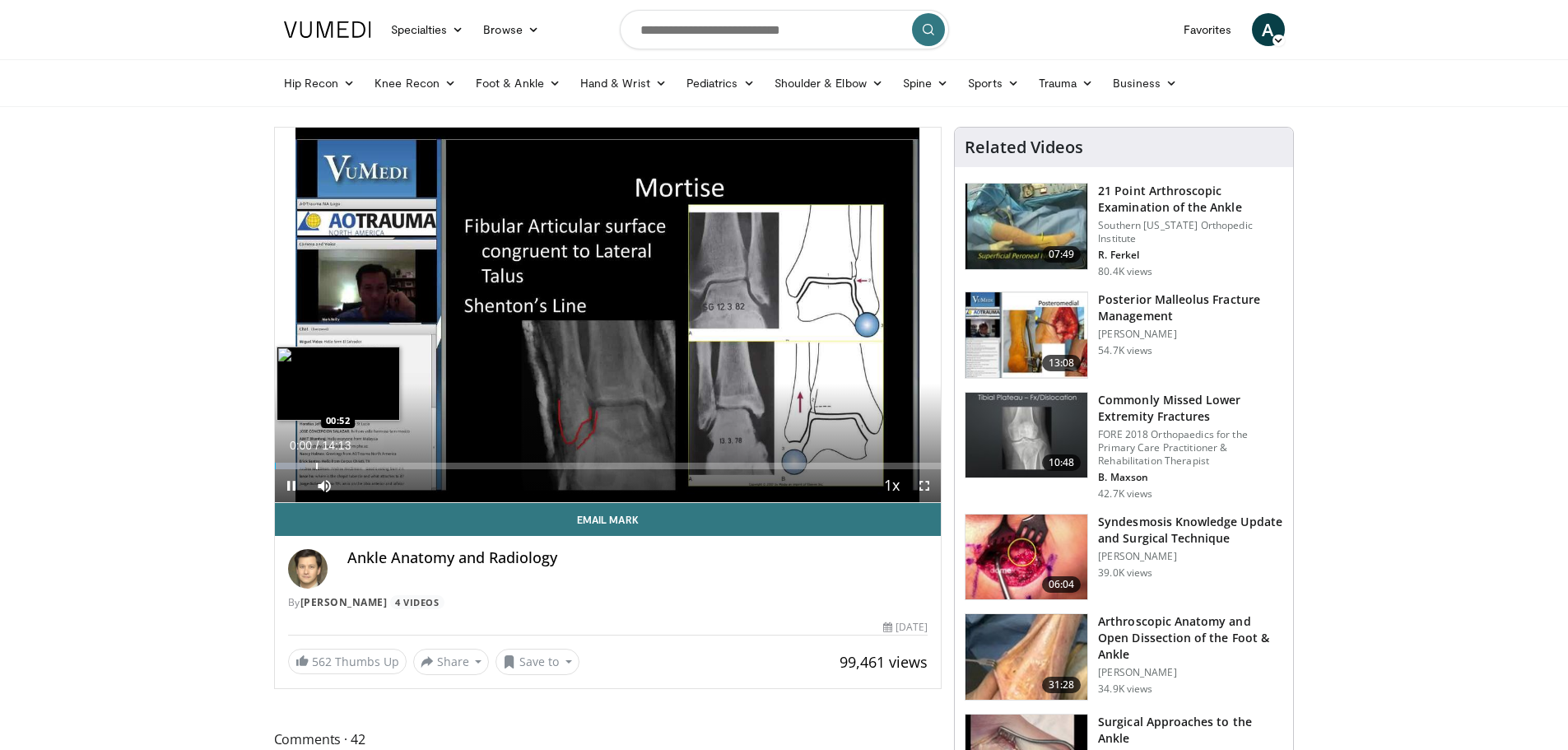
click at [318, 463] on div "Progress Bar" at bounding box center [317, 466] width 2 height 7
click at [929, 482] on span "Video Player" at bounding box center [924, 485] width 33 height 33
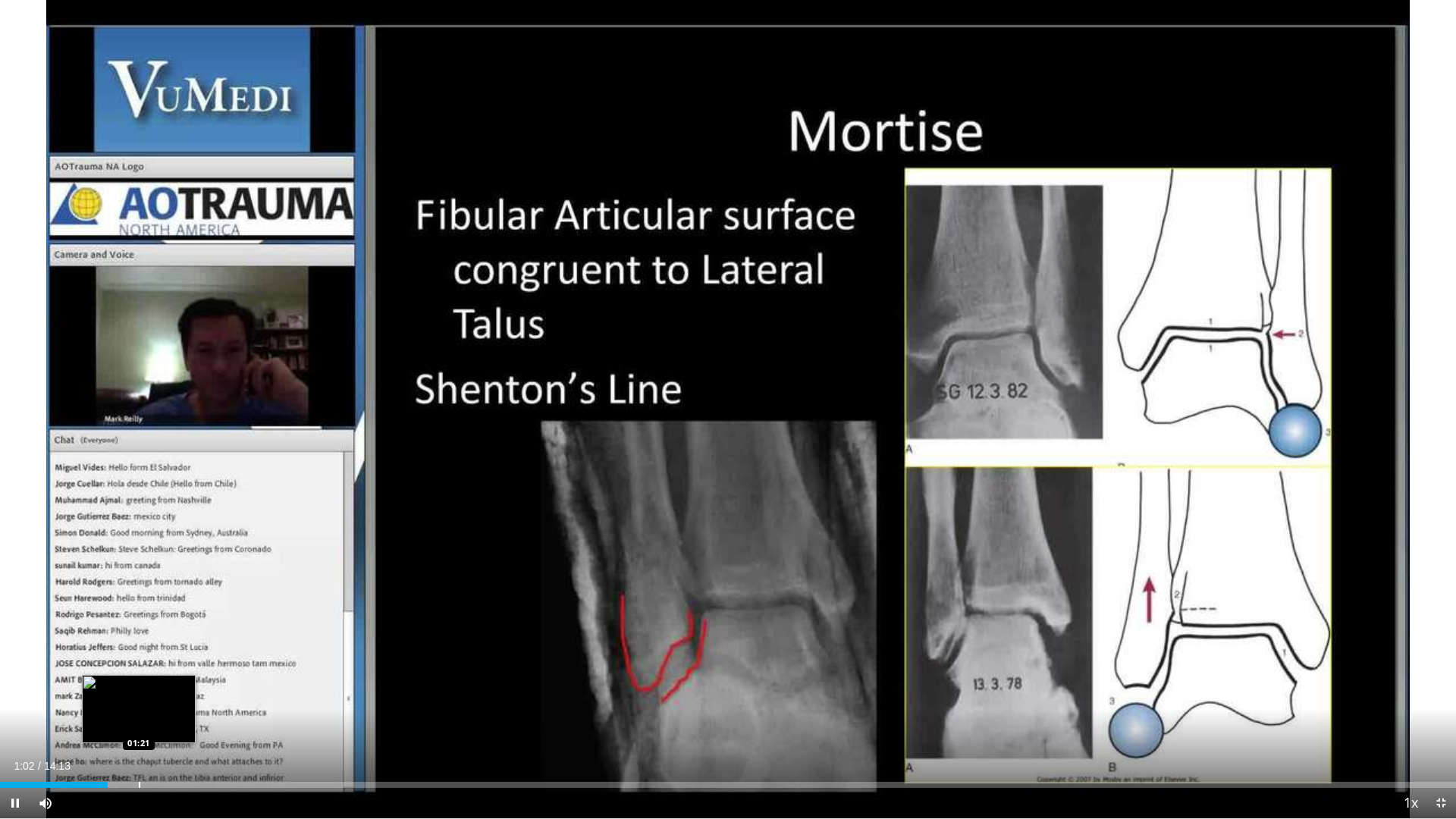
click at [141, 690] on div "Loaded : 0.00% 01:02 01:21" at bounding box center [728, 780] width 1456 height 14
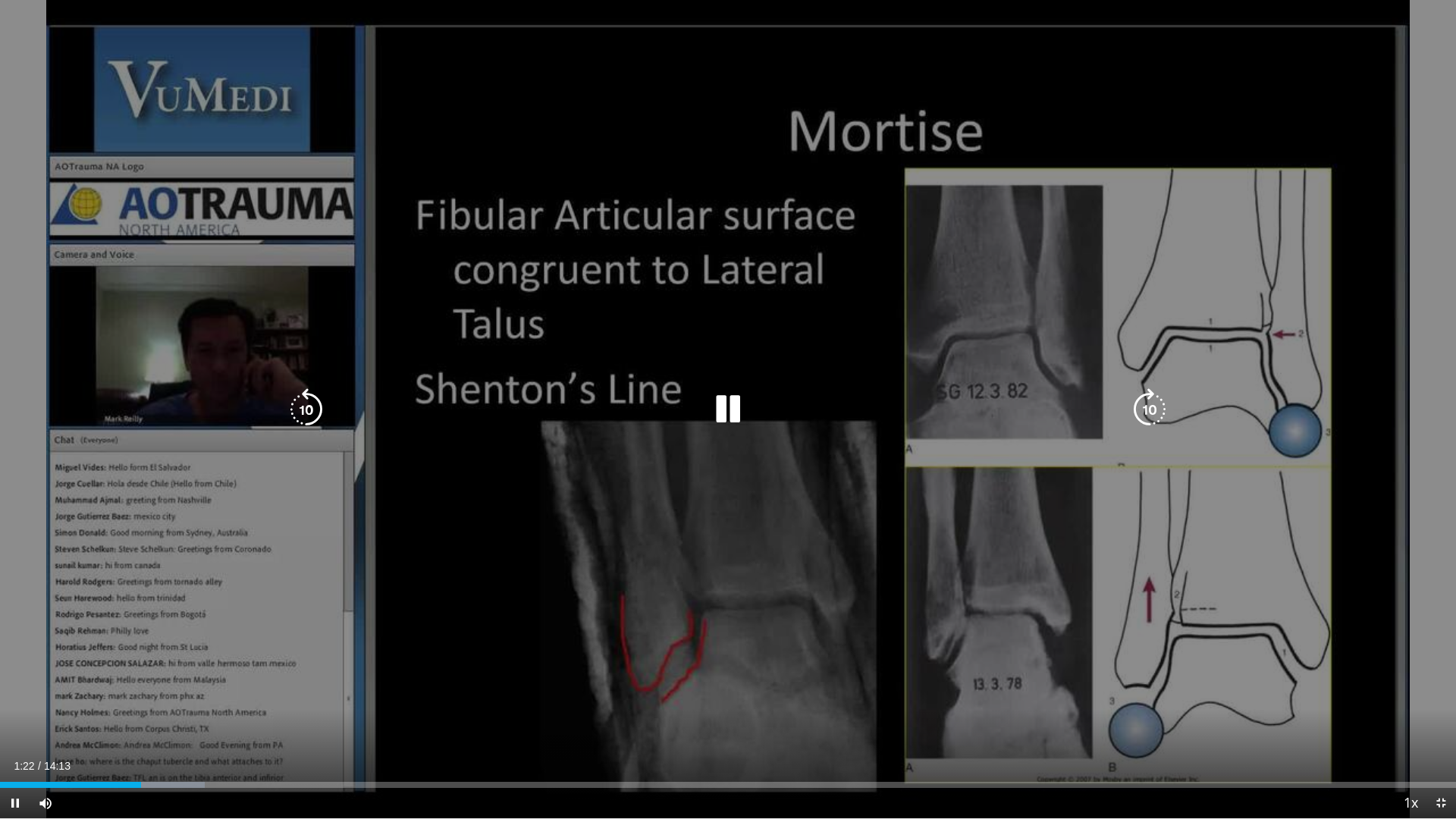
click at [194, 690] on div "10 seconds Tap to unmute" at bounding box center [728, 409] width 1456 height 818
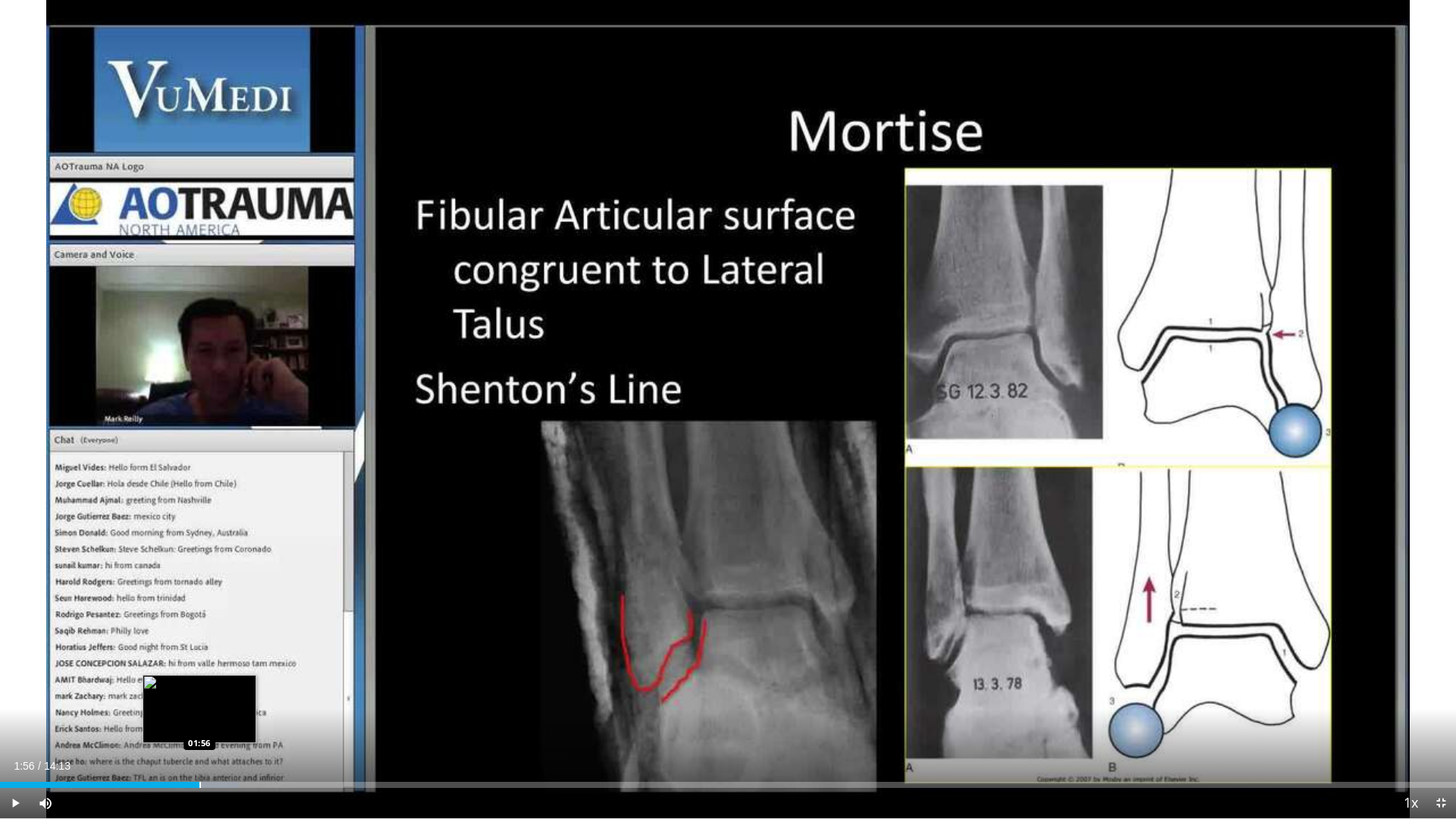
click at [200, 690] on div "Progress Bar" at bounding box center [201, 785] width 2 height 6
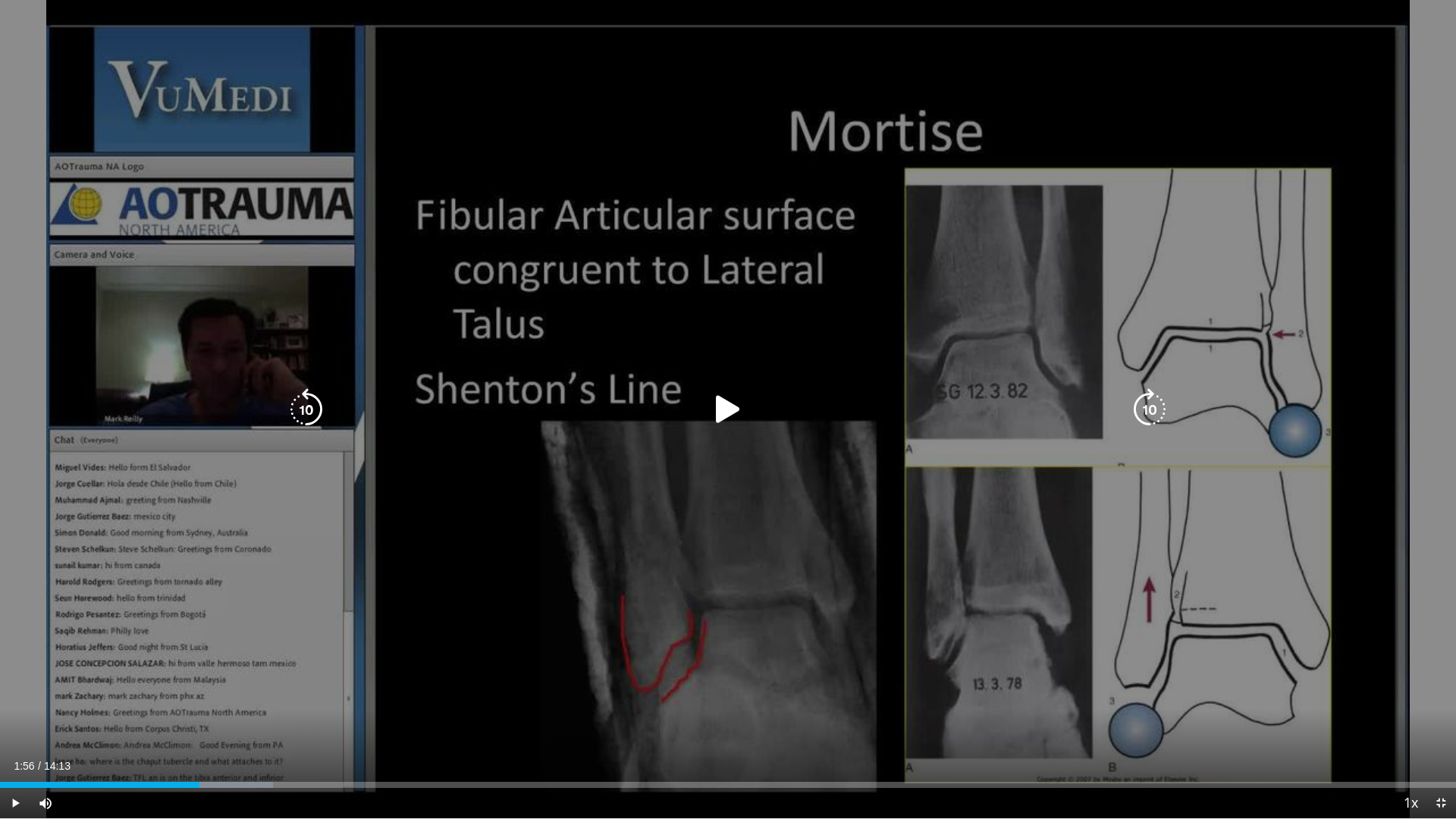
click at [401, 690] on div "10 seconds Tap to unmute" at bounding box center [728, 409] width 1456 height 818
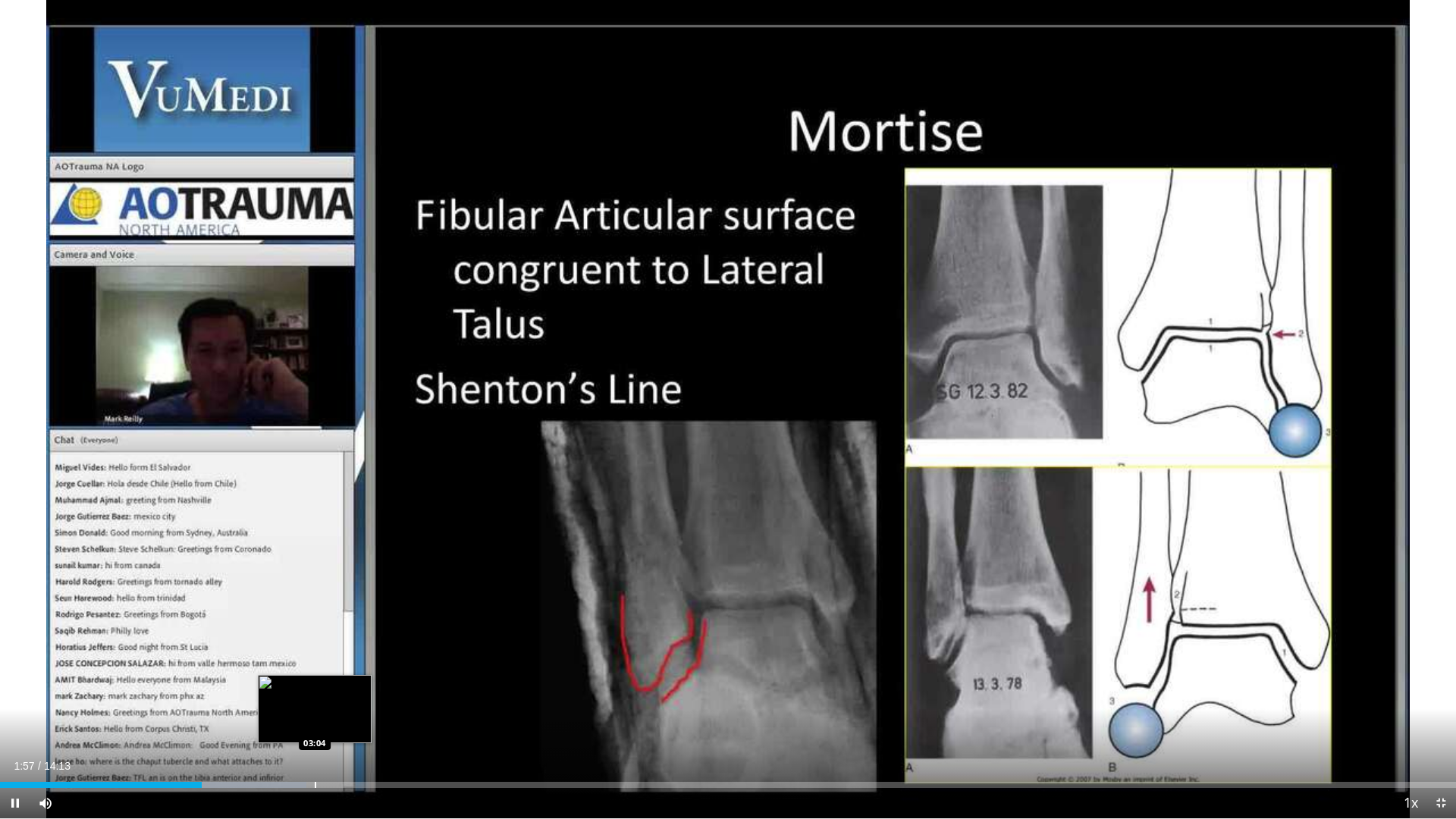
click at [314, 690] on div "Progress Bar" at bounding box center [315, 785] width 2 height 6
click at [358, 690] on div "Current Time 3:07 / Duration 14:13 Pause Skip Backward Skip Forward Mute Loaded…" at bounding box center [728, 803] width 1456 height 30
click at [366, 690] on div "Progress Bar" at bounding box center [366, 785] width 2 height 6
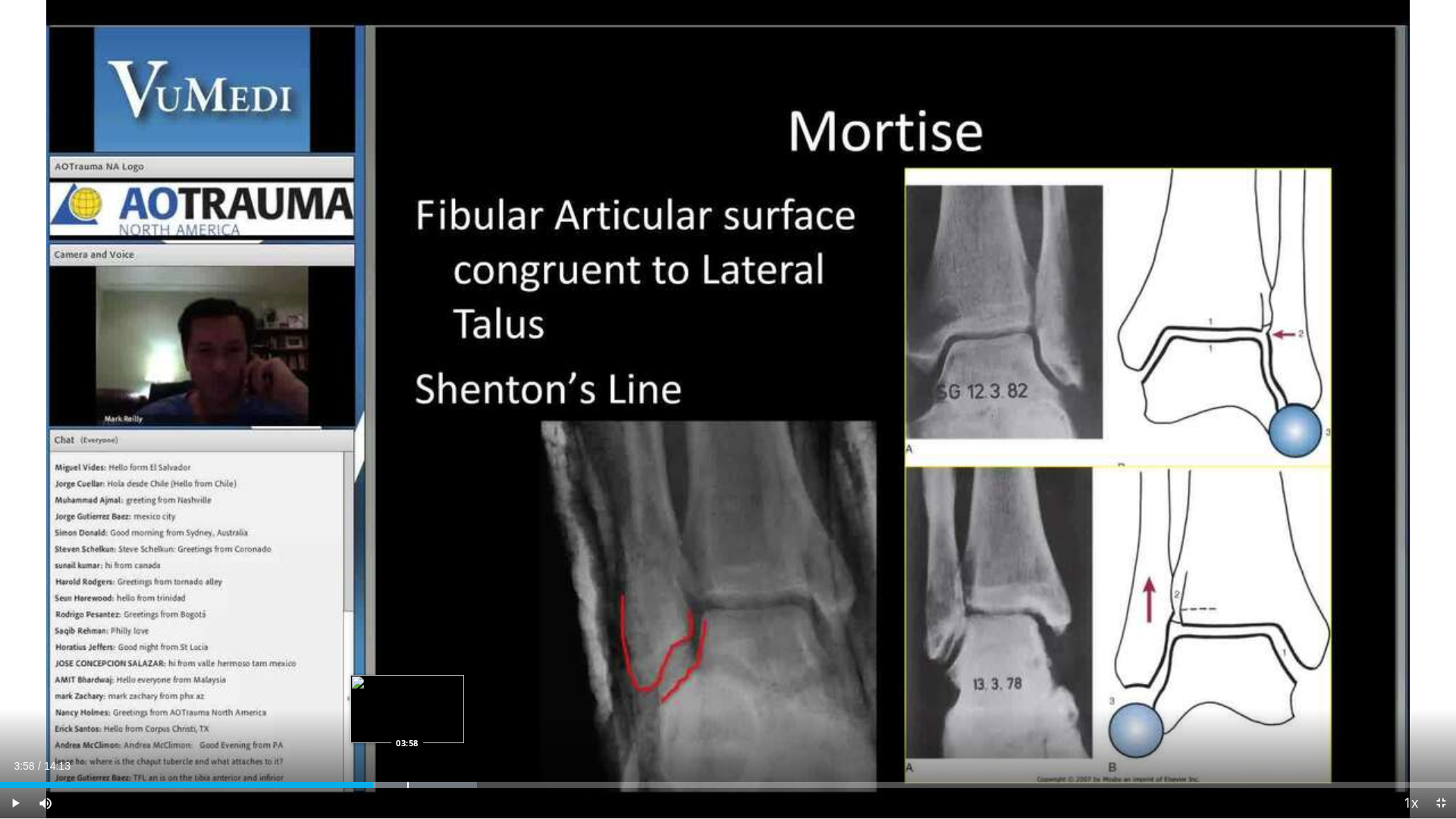
click at [407, 690] on div "Progress Bar" at bounding box center [408, 785] width 2 height 6
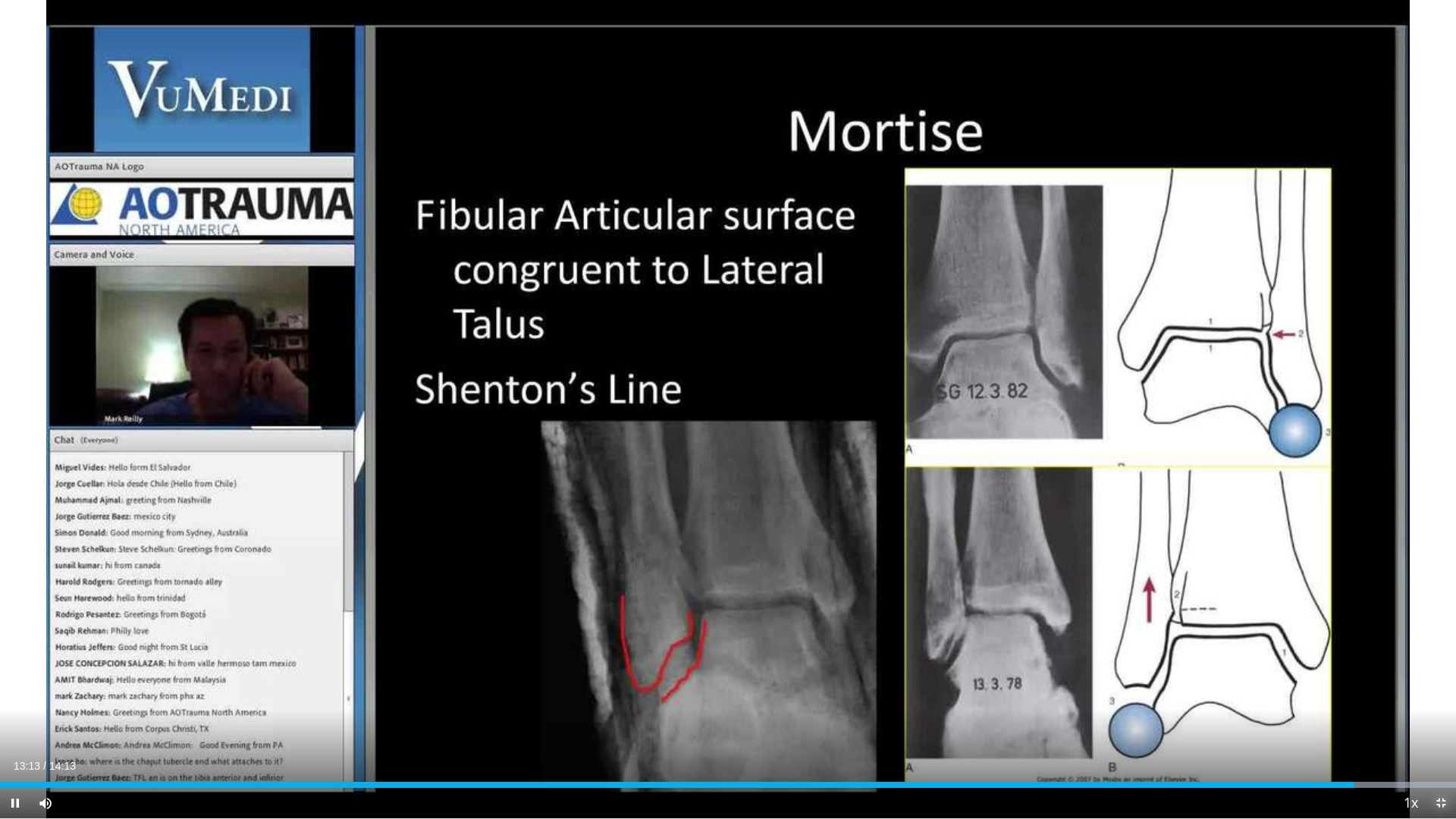
click at [1443, 690] on span "Video Player" at bounding box center [1441, 803] width 30 height 30
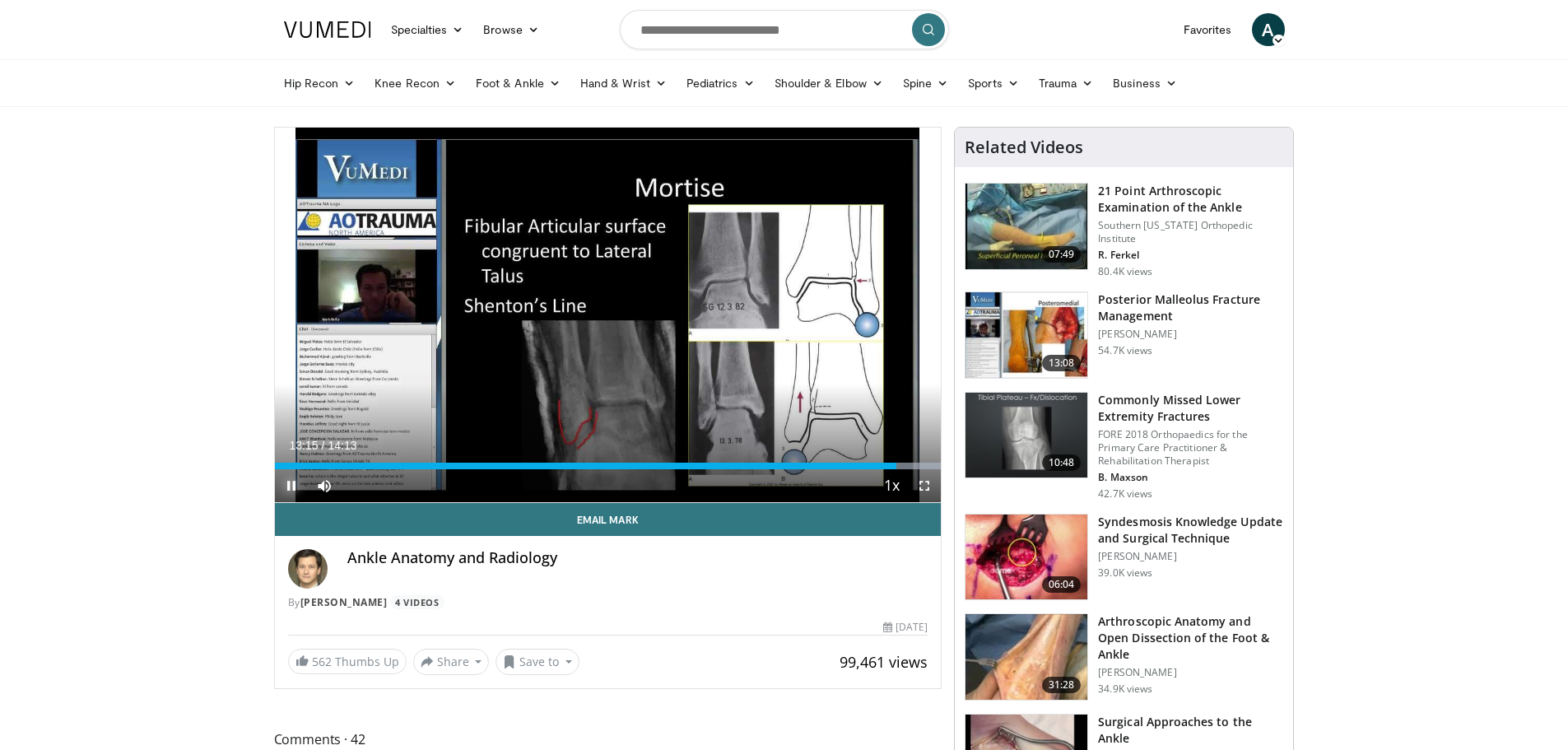
click at [292, 485] on span "Video Player" at bounding box center [292, 485] width 33 height 33
